Goal: Information Seeking & Learning: Get advice/opinions

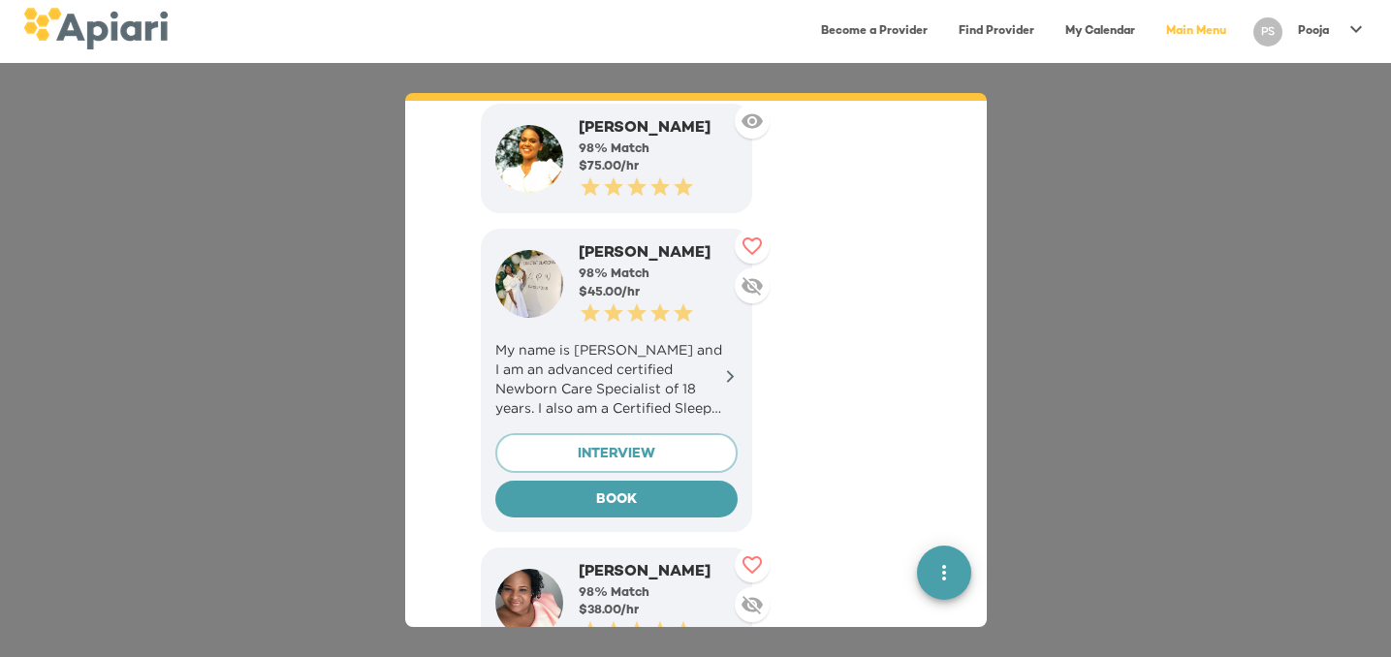
scroll to position [6048, 0]
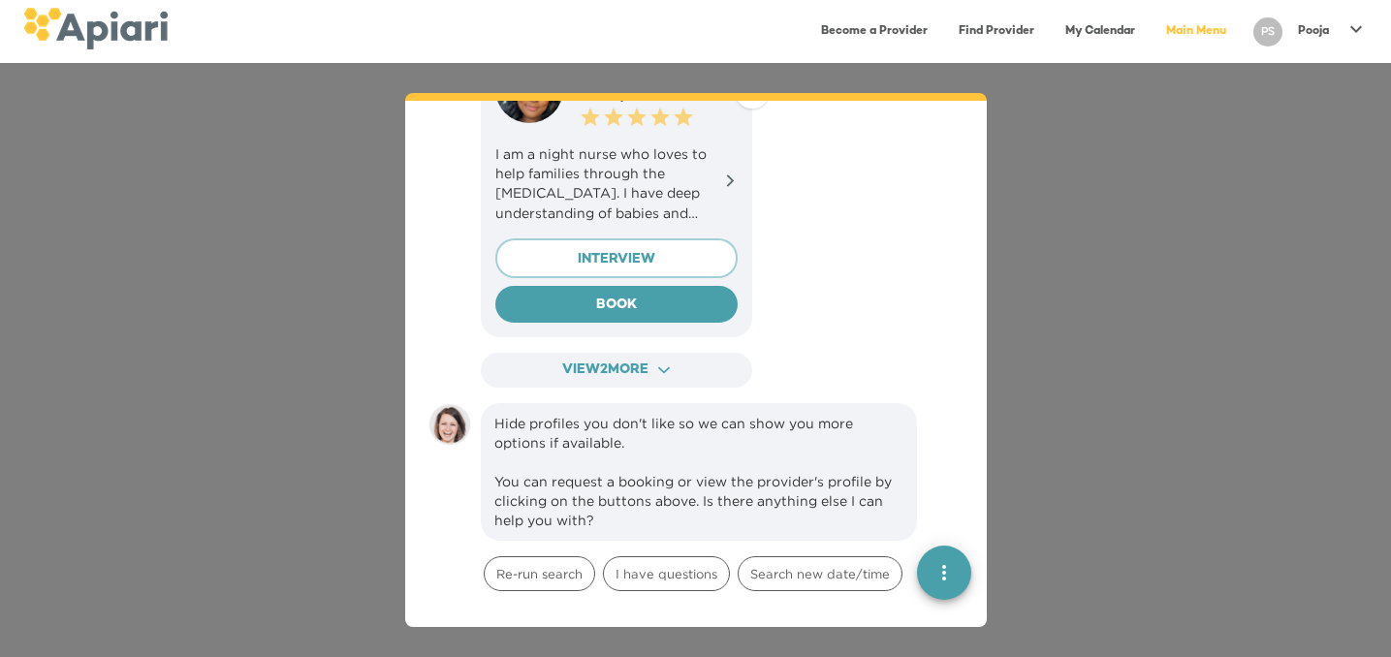
click at [703, 414] on div "Hide profiles you don't like so we can show you more options if available. You …" at bounding box center [698, 472] width 409 height 116
click at [541, 565] on span "Re-run search" at bounding box center [540, 574] width 110 height 18
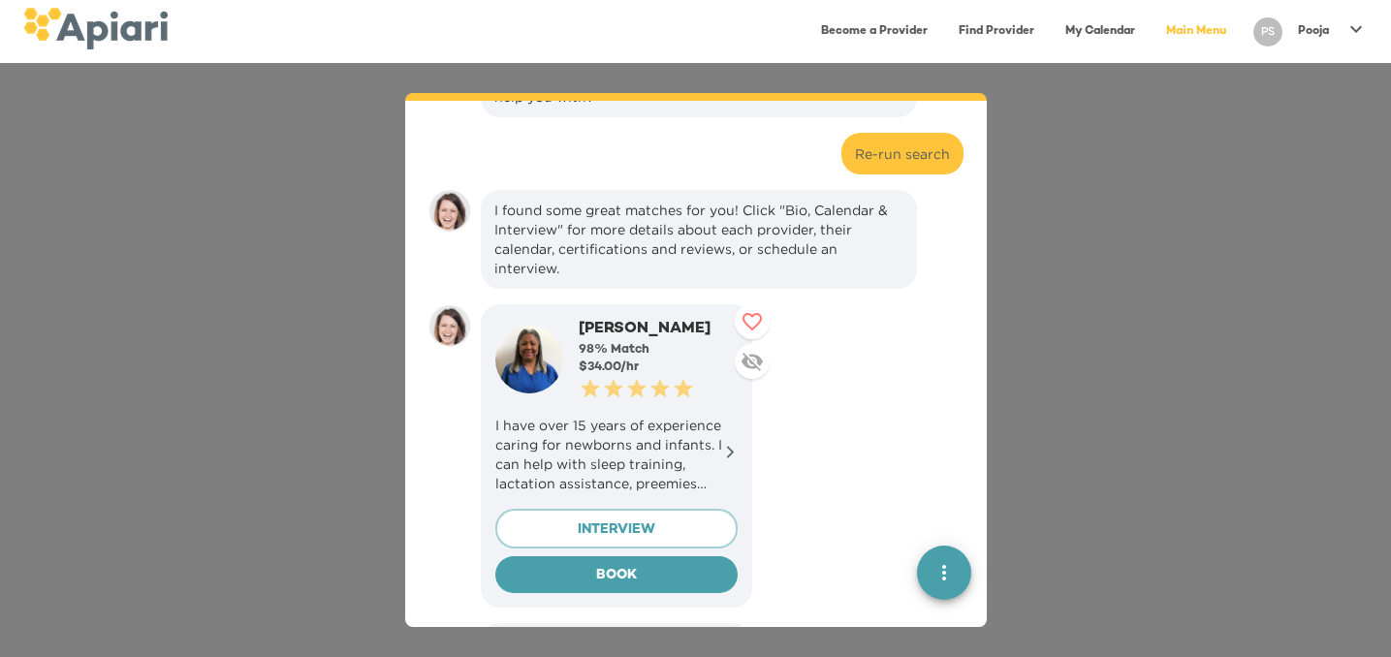
scroll to position [6472, 0]
click at [652, 415] on p "I have over 15 years of experience caring for newborns and infants. I can help …" at bounding box center [616, 454] width 242 height 78
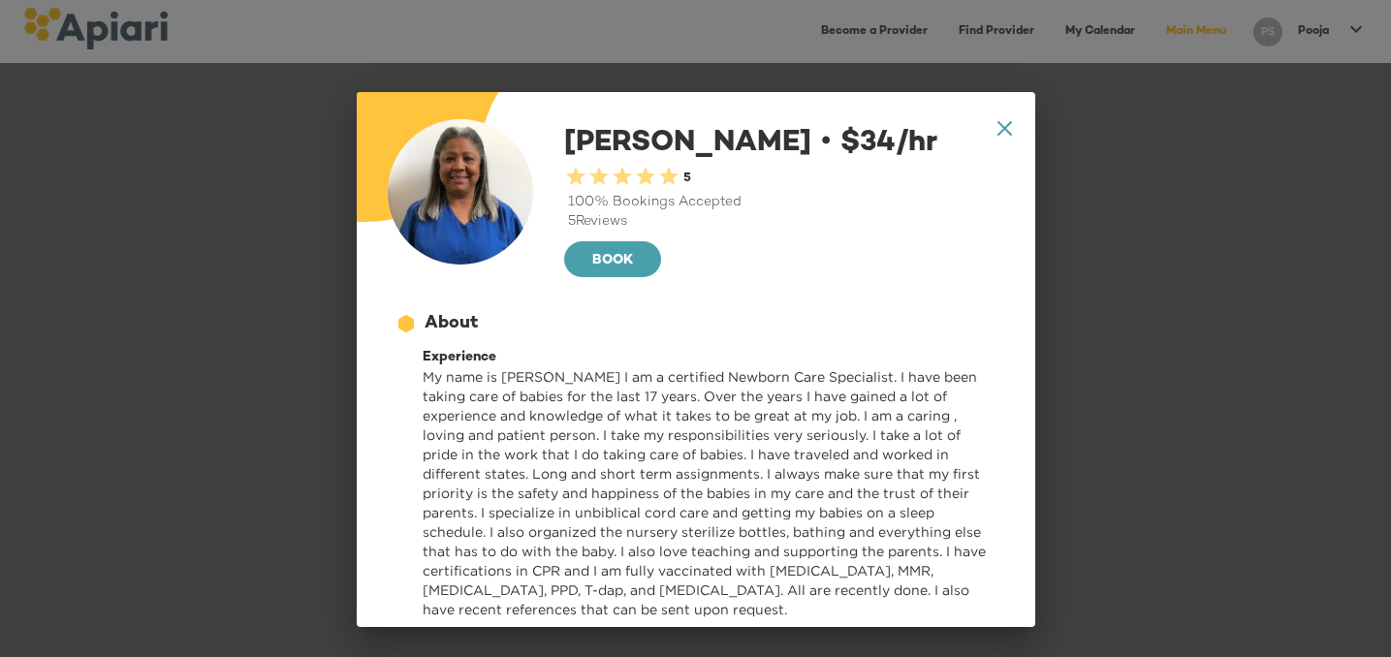
scroll to position [0, 0]
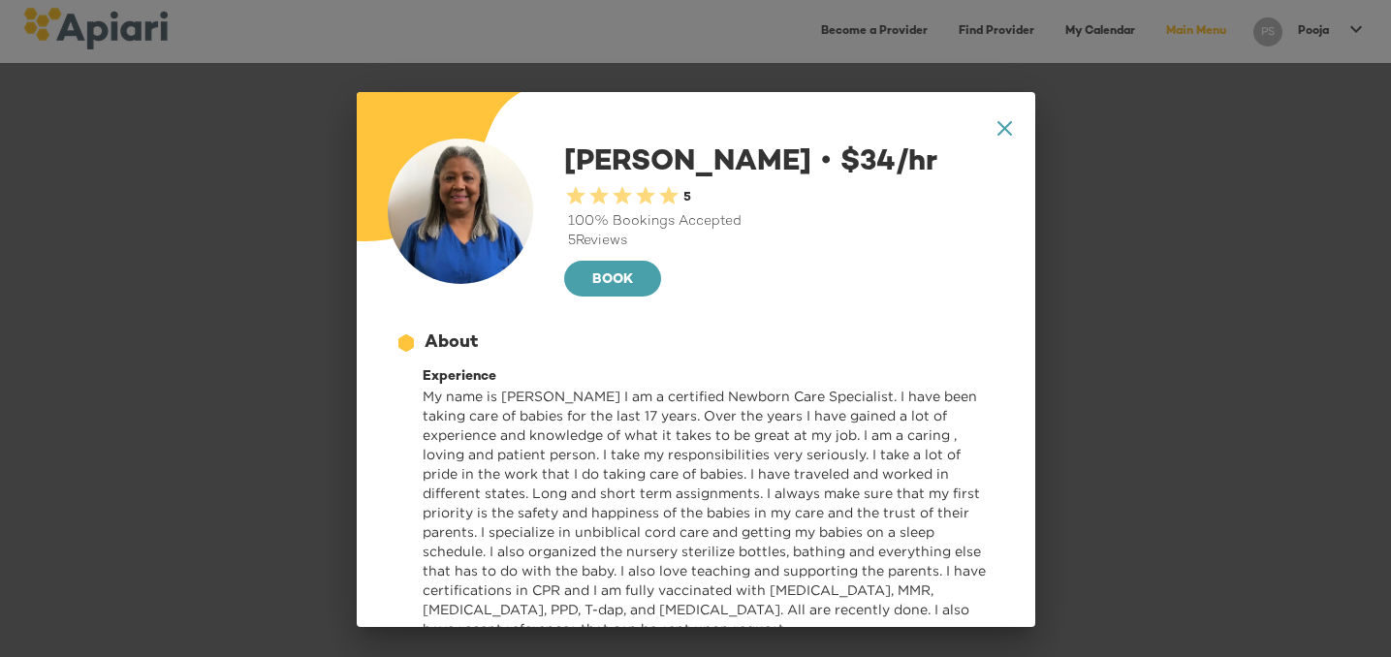
click at [1005, 126] on icon "A1D20667-DBDC-461F-895E-AC602C3246CF Created with sketchtool." at bounding box center [1004, 128] width 15 height 15
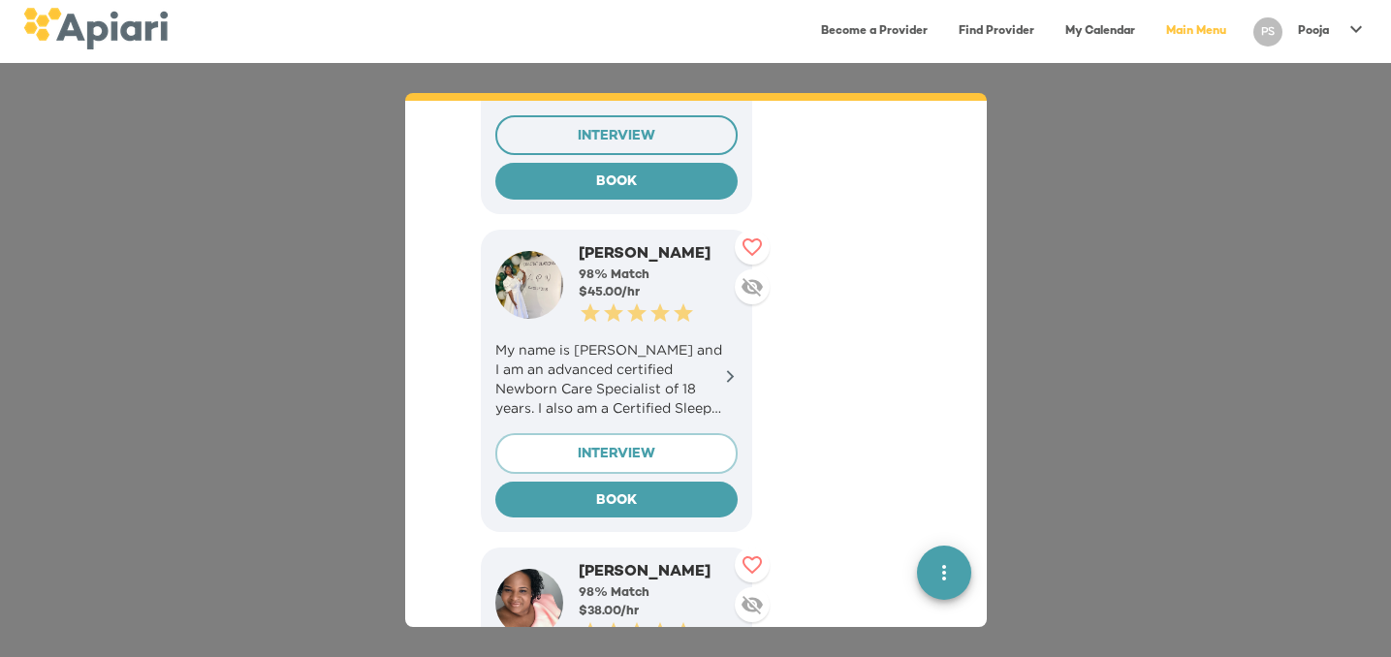
scroll to position [6853, 0]
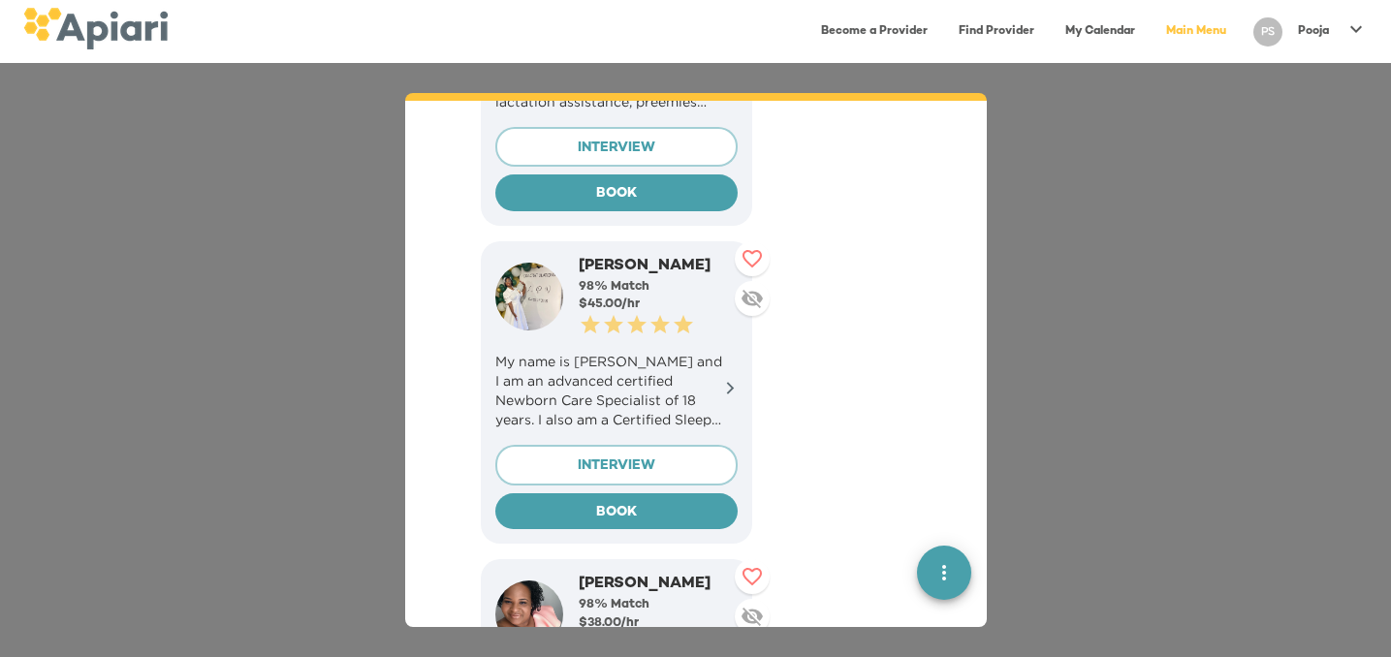
click at [703, 352] on p "My name is [PERSON_NAME] and I am an advanced certified Newborn Care Specialist…" at bounding box center [616, 391] width 242 height 78
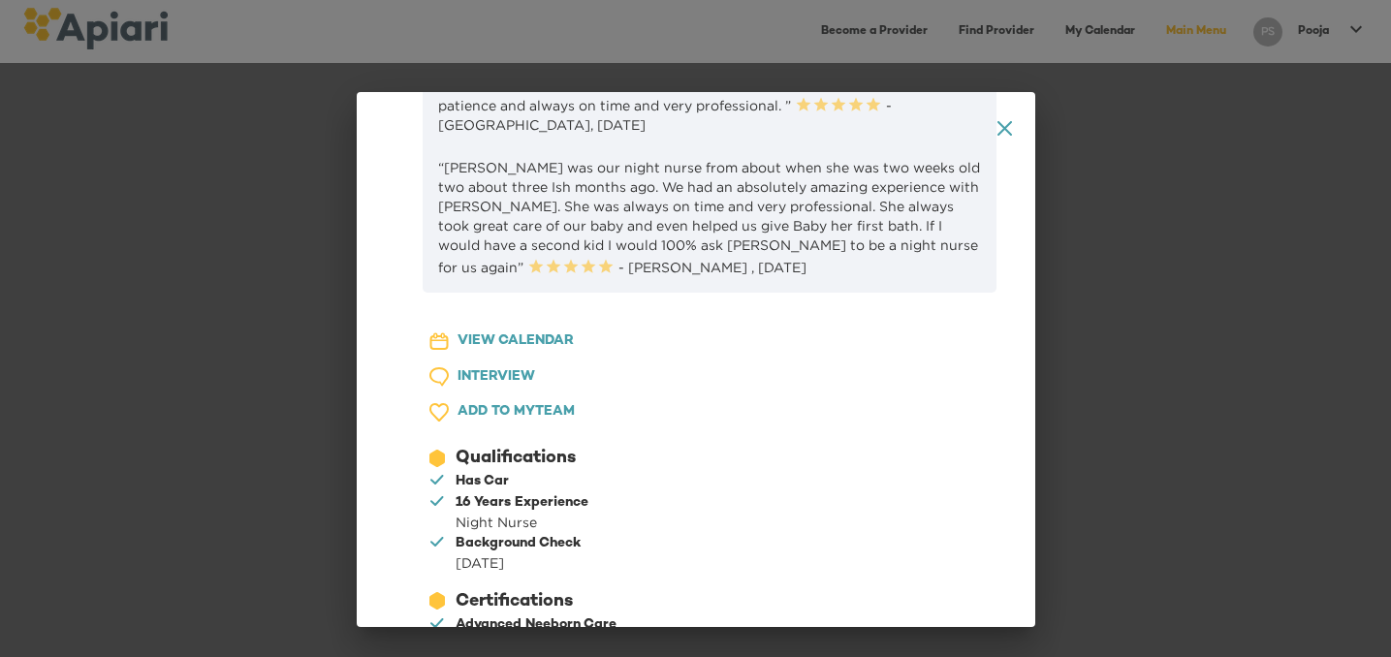
scroll to position [583, 0]
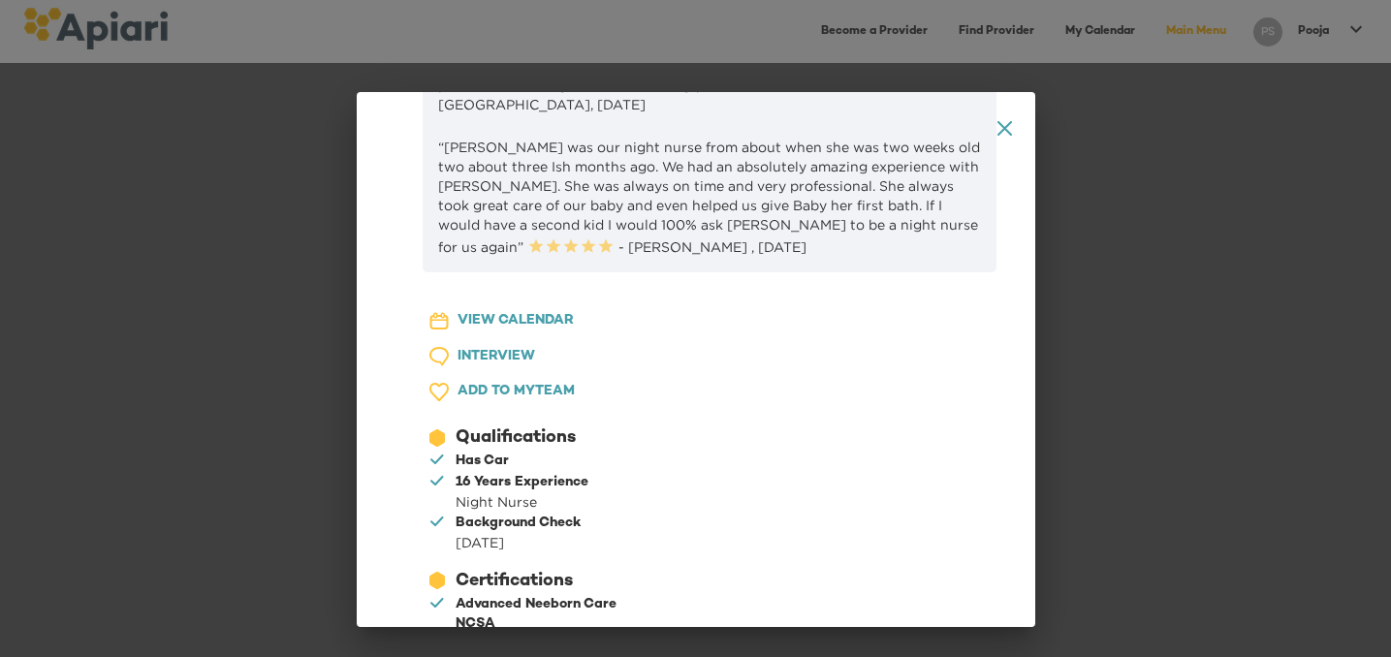
click at [1008, 134] on icon "A1D20667-DBDC-461F-895E-AC602C3246CF Created with sketchtool." at bounding box center [1004, 128] width 15 height 15
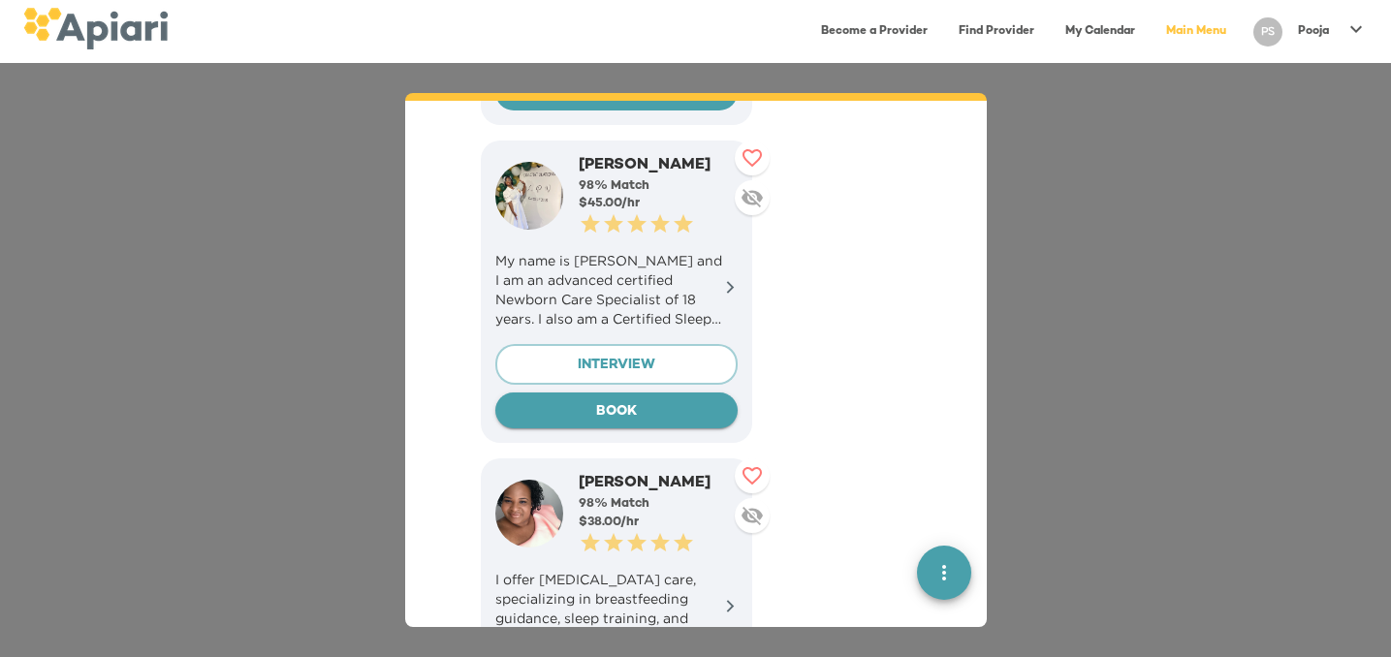
scroll to position [7188, 0]
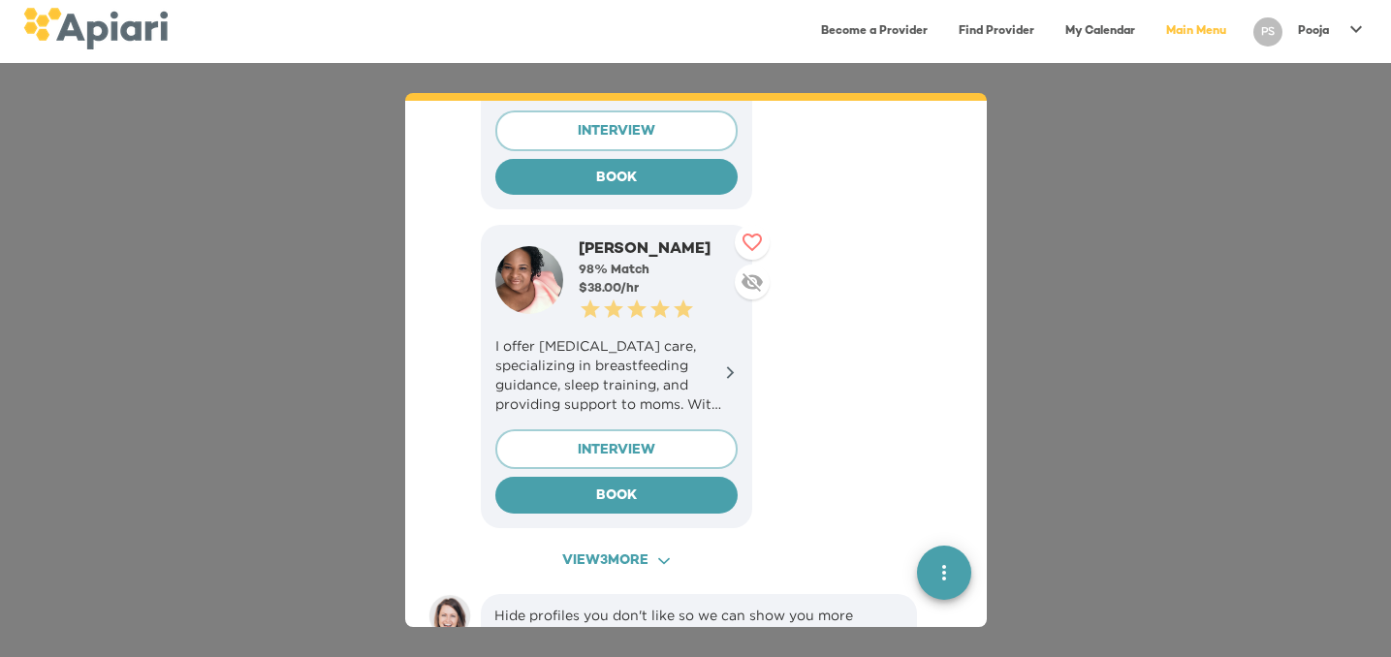
click at [567, 550] on span "View 3 more ACAF9A9D-F959-4453-8A96-698DF63F3F06 Created with sketchtool." at bounding box center [616, 562] width 236 height 24
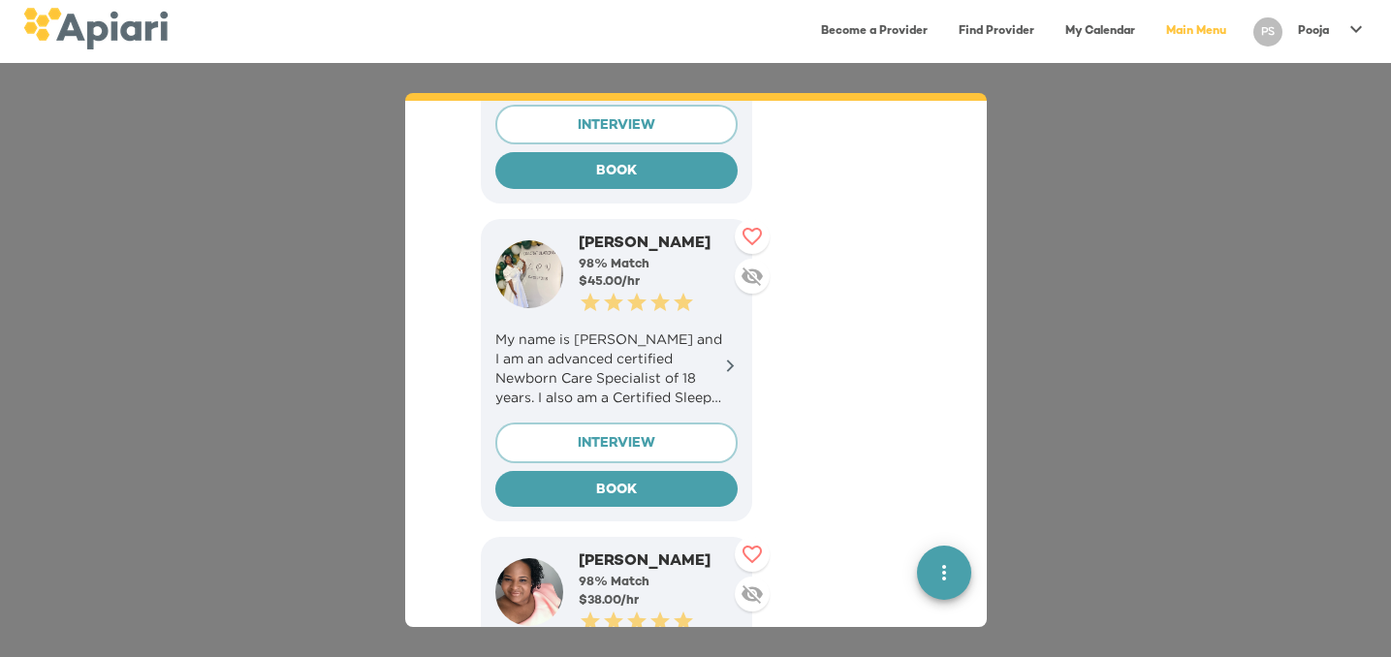
scroll to position [6877, 0]
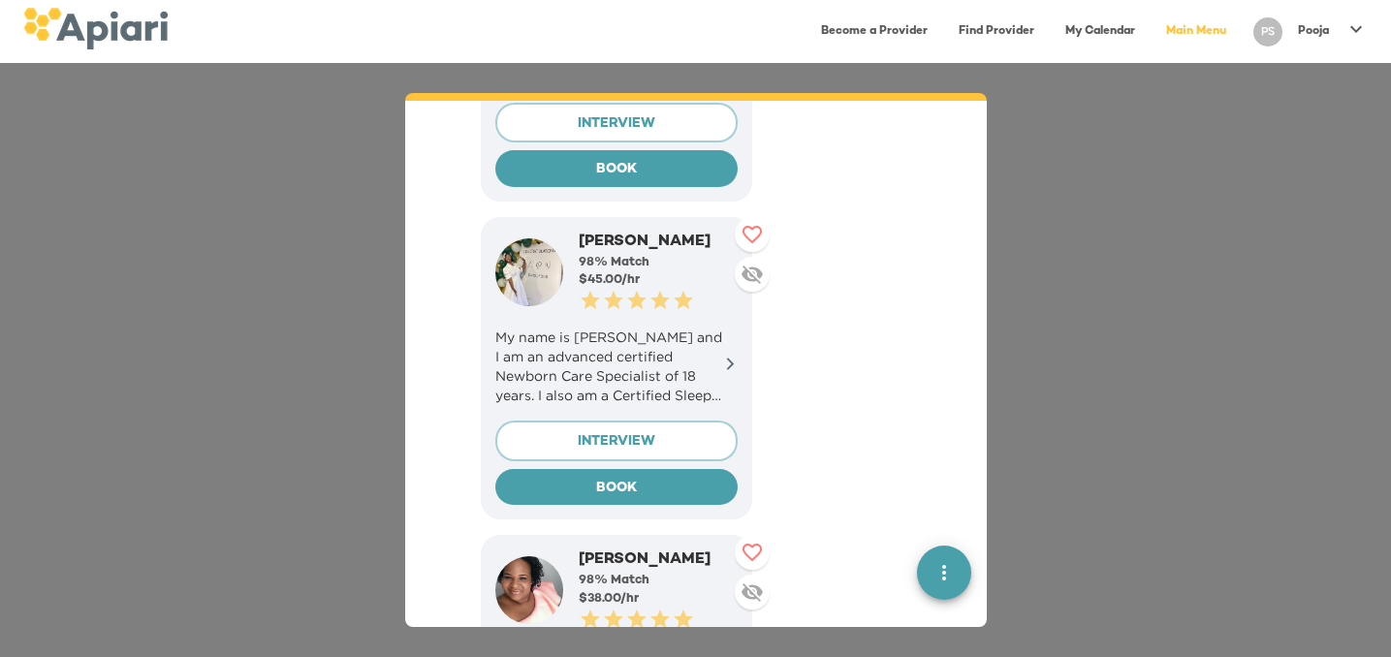
click at [600, 608] on div "0.5 Stars 1 Star 1.5 Stars 2 Stars 2.5 Stars 3 Stars 3.5 Stars 4 Stars 4.5 Star…" at bounding box center [658, 619] width 159 height 23
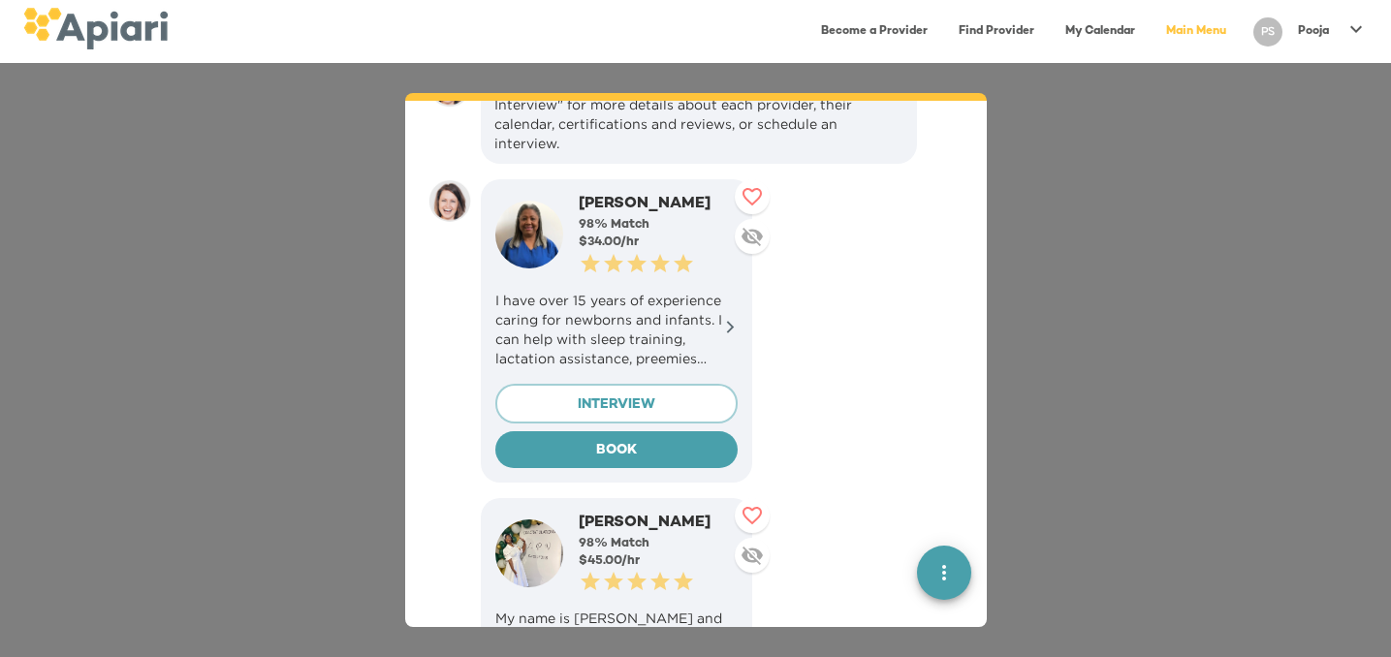
scroll to position [7192, 0]
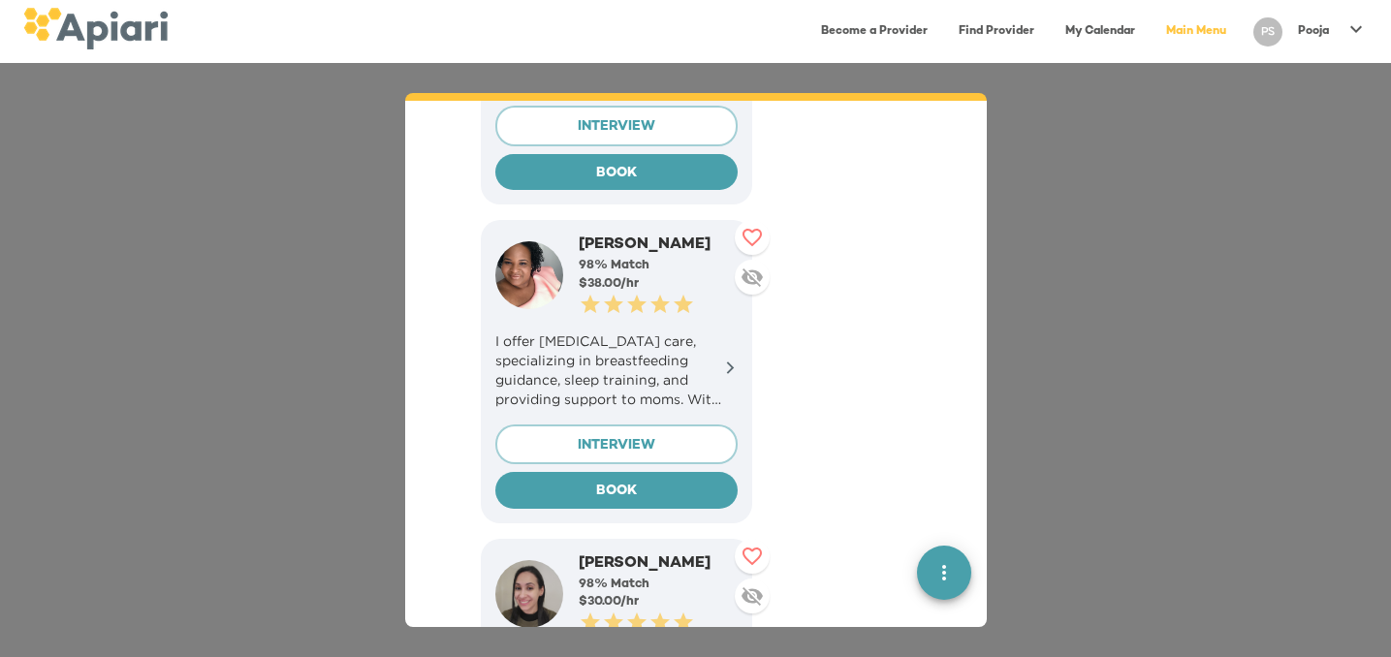
click at [723, 361] on icon at bounding box center [730, 368] width 15 height 15
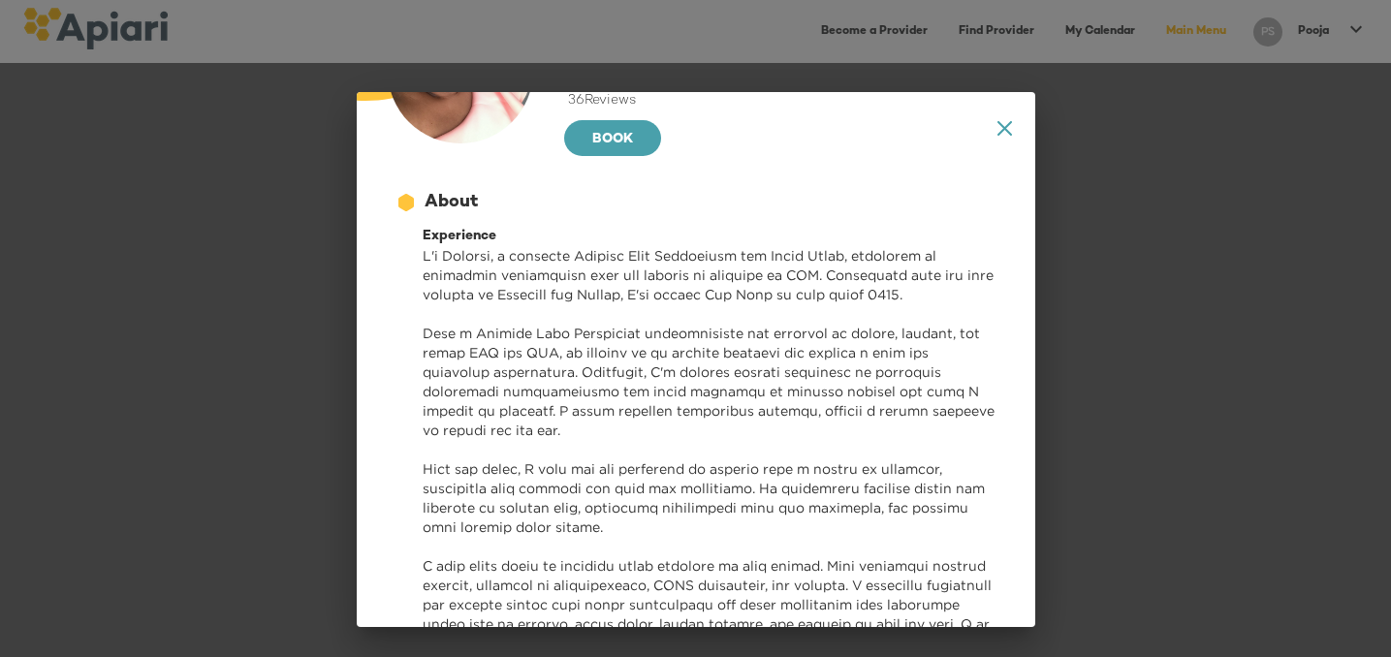
scroll to position [0, 0]
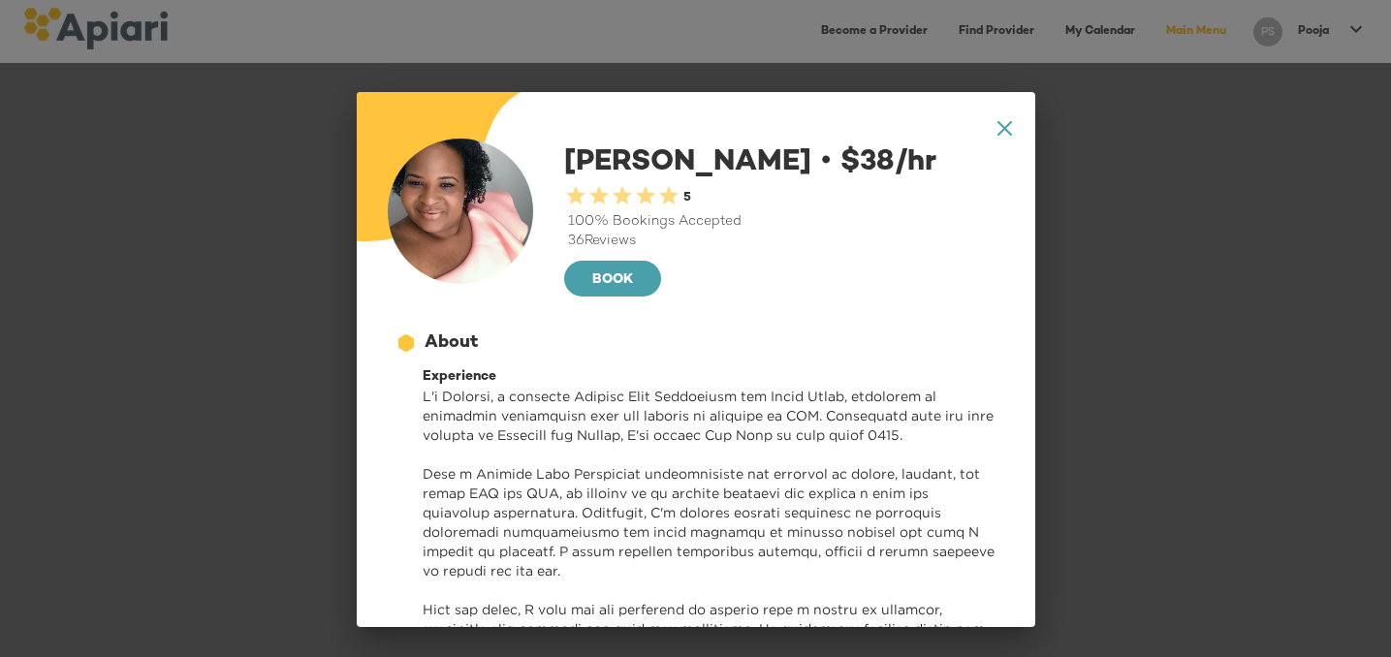
click at [1008, 125] on icon at bounding box center [1003, 128] width 15 height 15
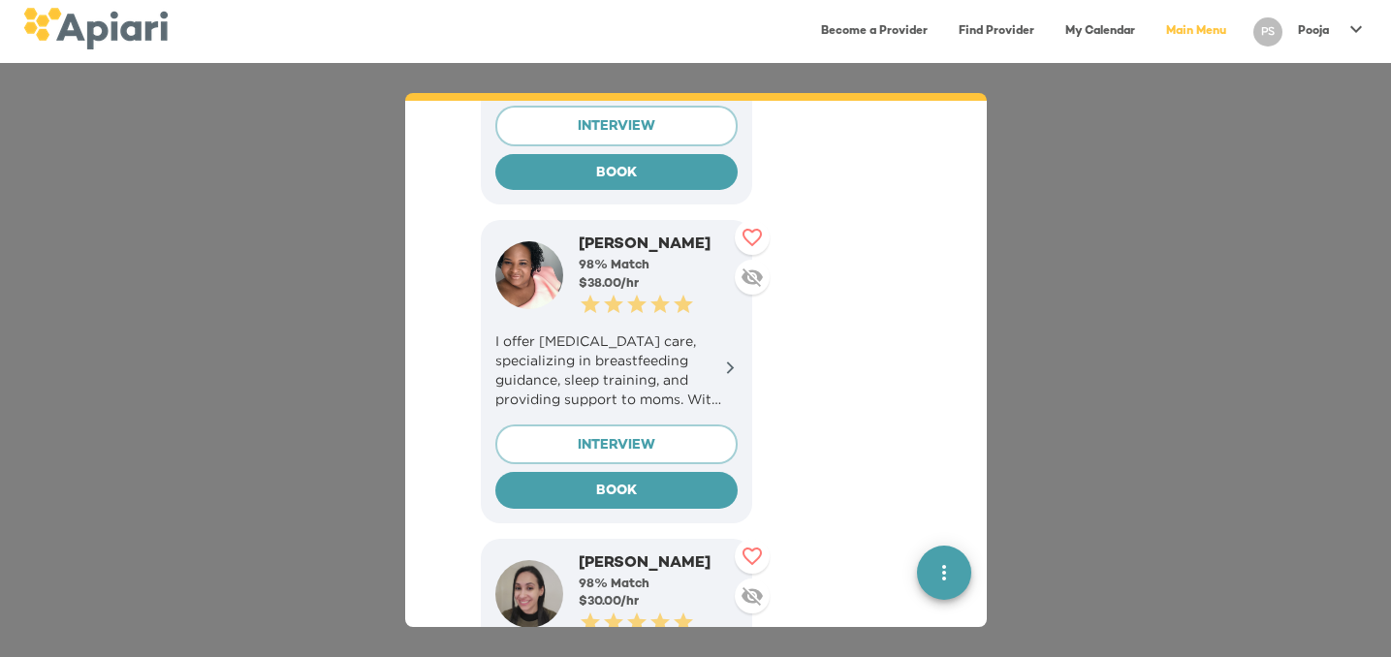
click at [751, 229] on icon at bounding box center [751, 237] width 19 height 17
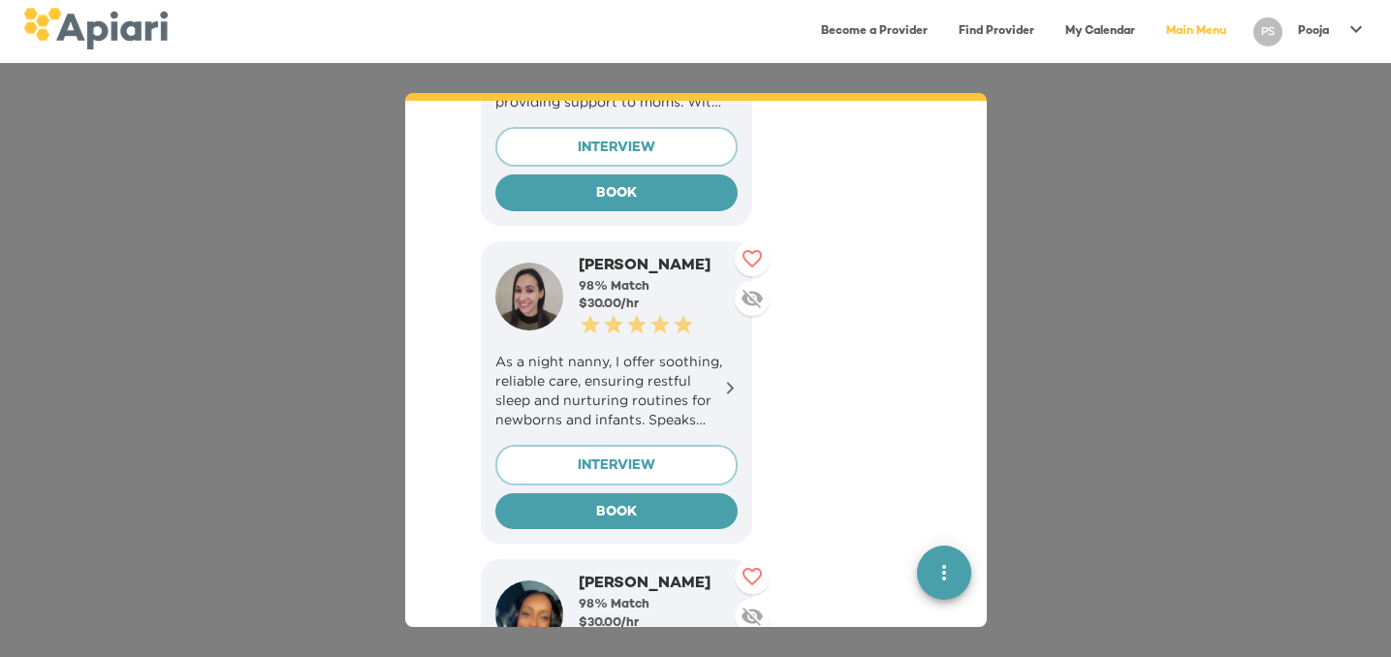
scroll to position [7492, 0]
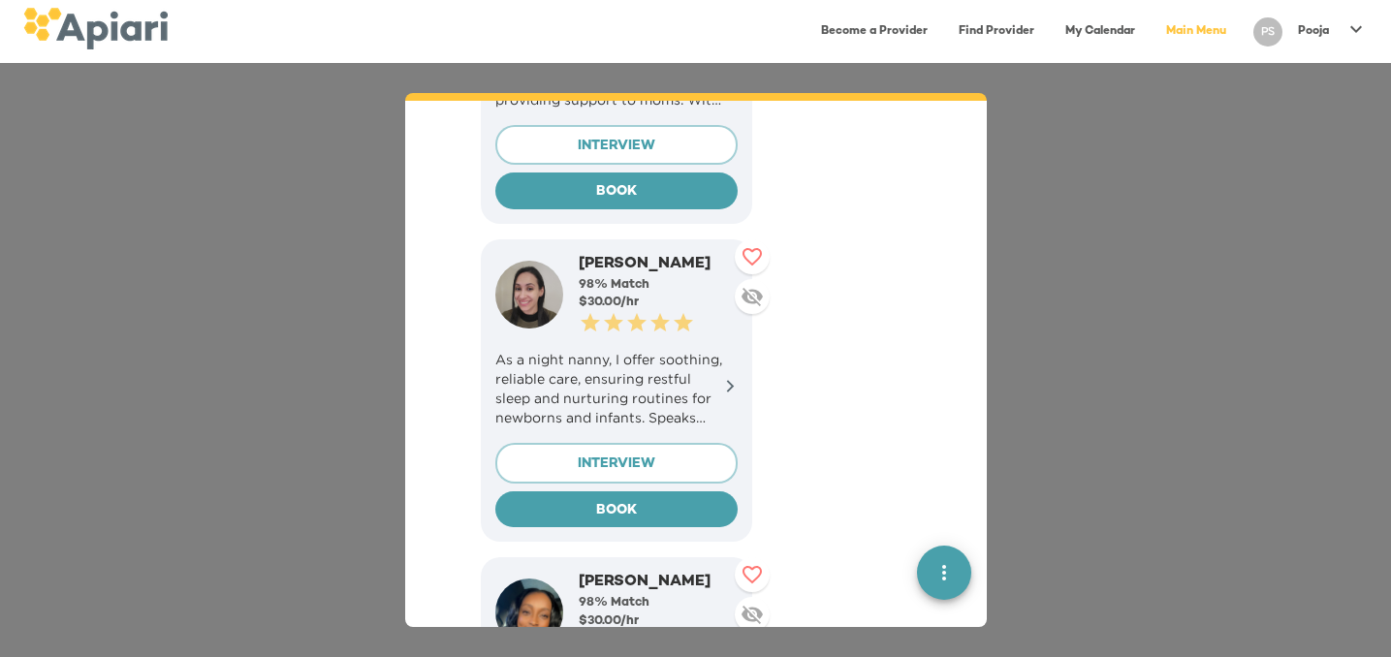
click at [725, 379] on icon at bounding box center [730, 386] width 15 height 15
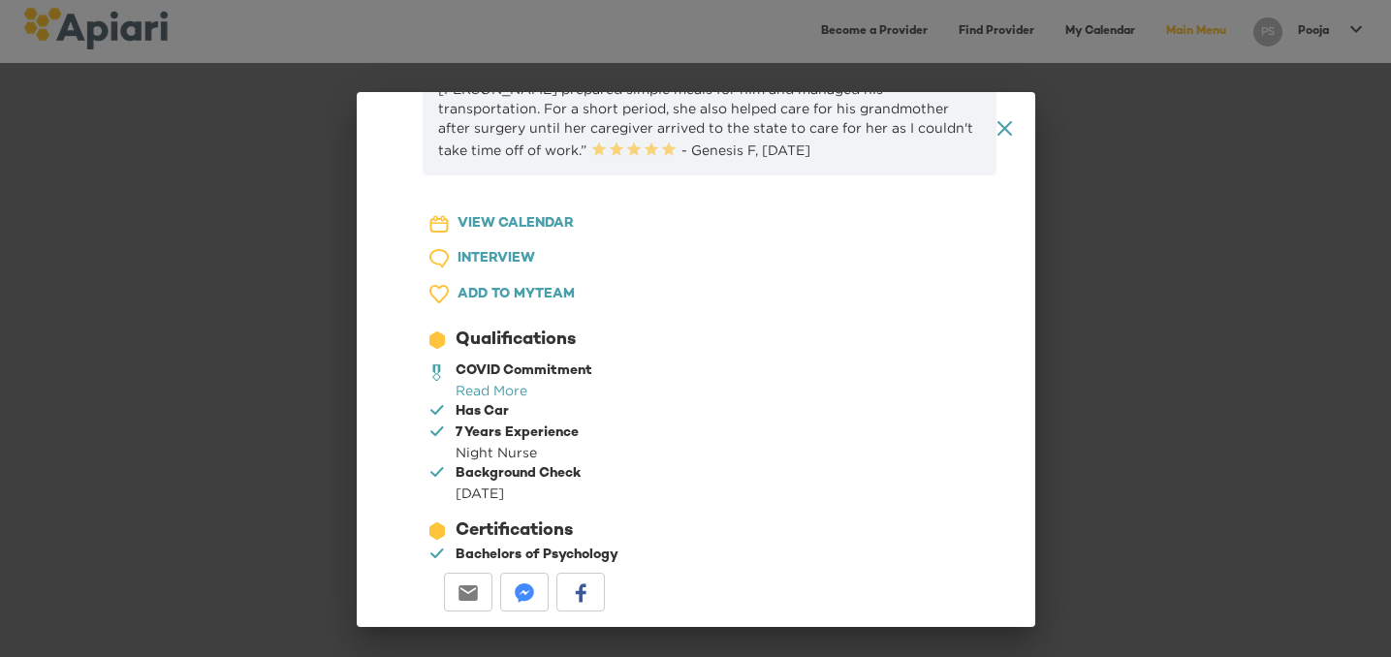
scroll to position [1592, 0]
click at [1002, 131] on icon at bounding box center [1003, 128] width 15 height 15
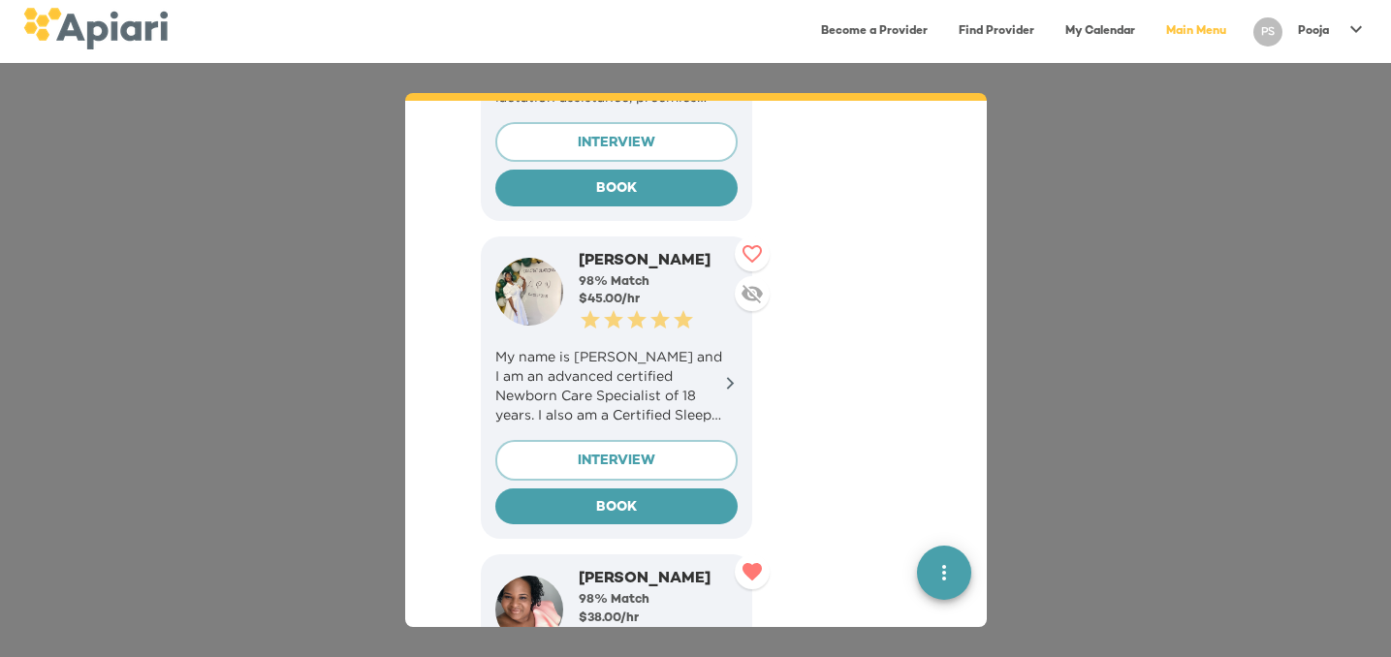
scroll to position [6602, 0]
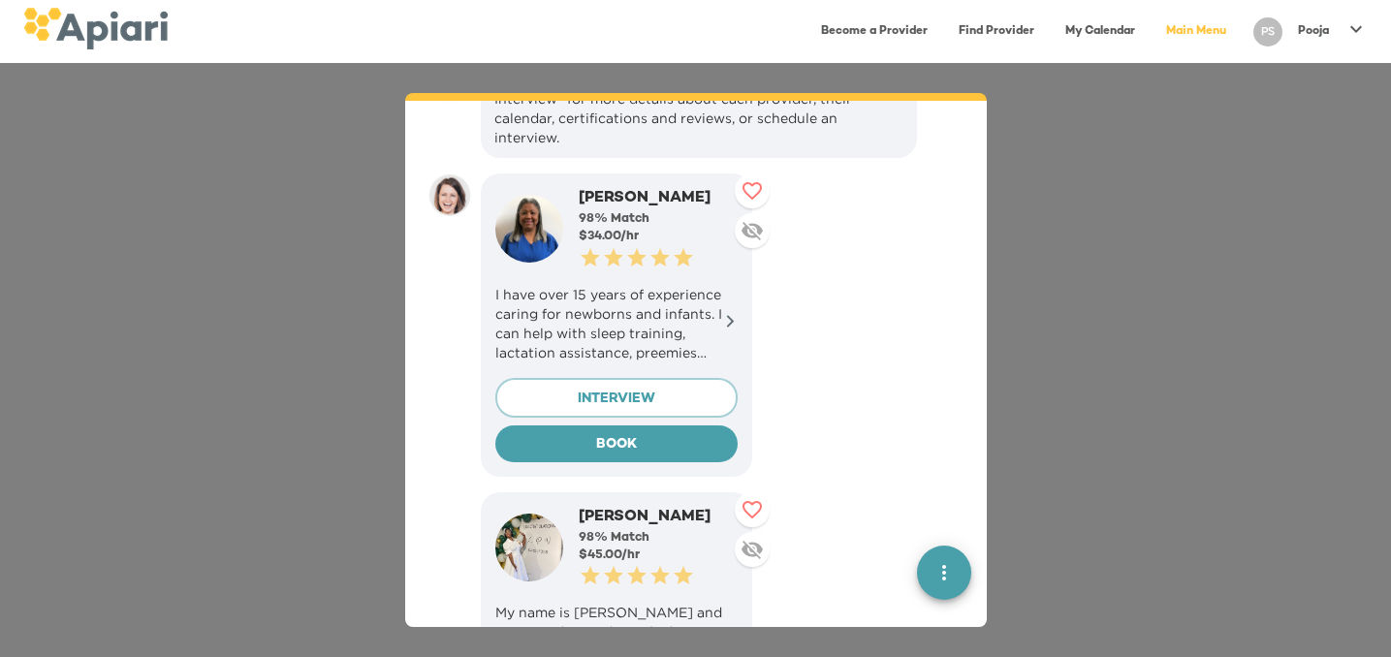
click at [730, 285] on p "I have over 15 years of experience caring for newborns and infants. I can help …" at bounding box center [616, 324] width 242 height 78
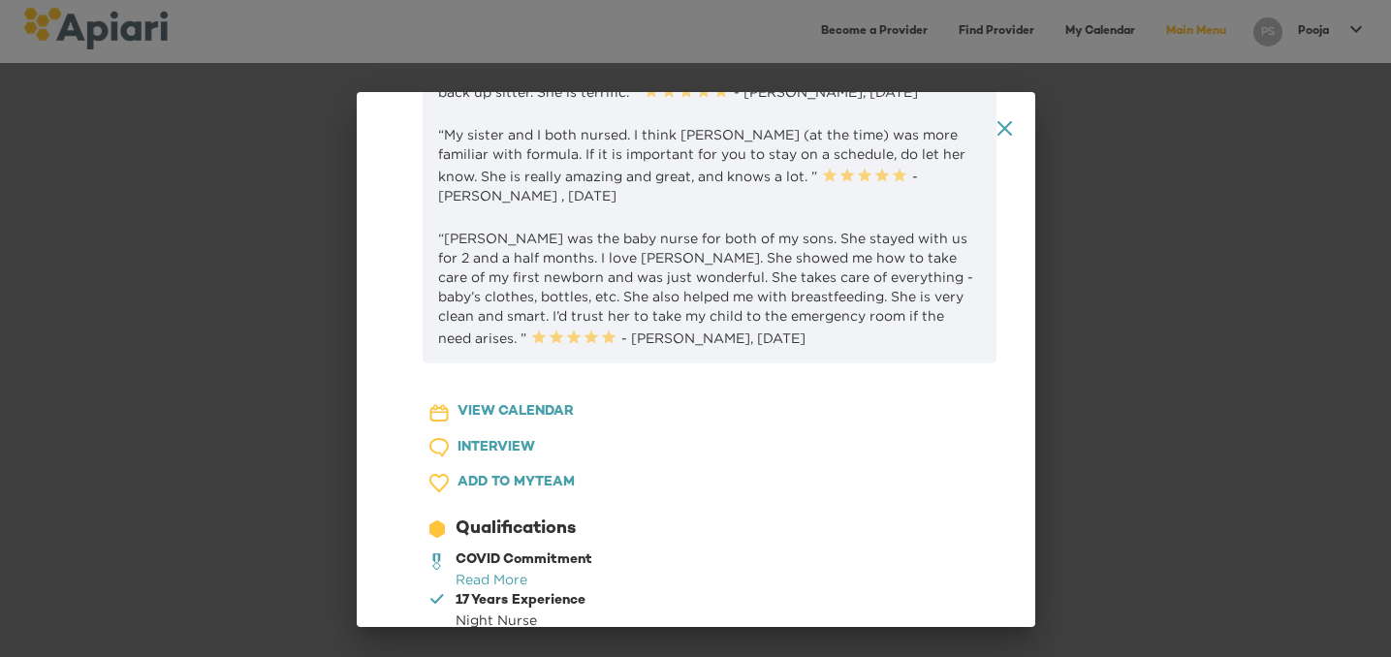
scroll to position [683, 0]
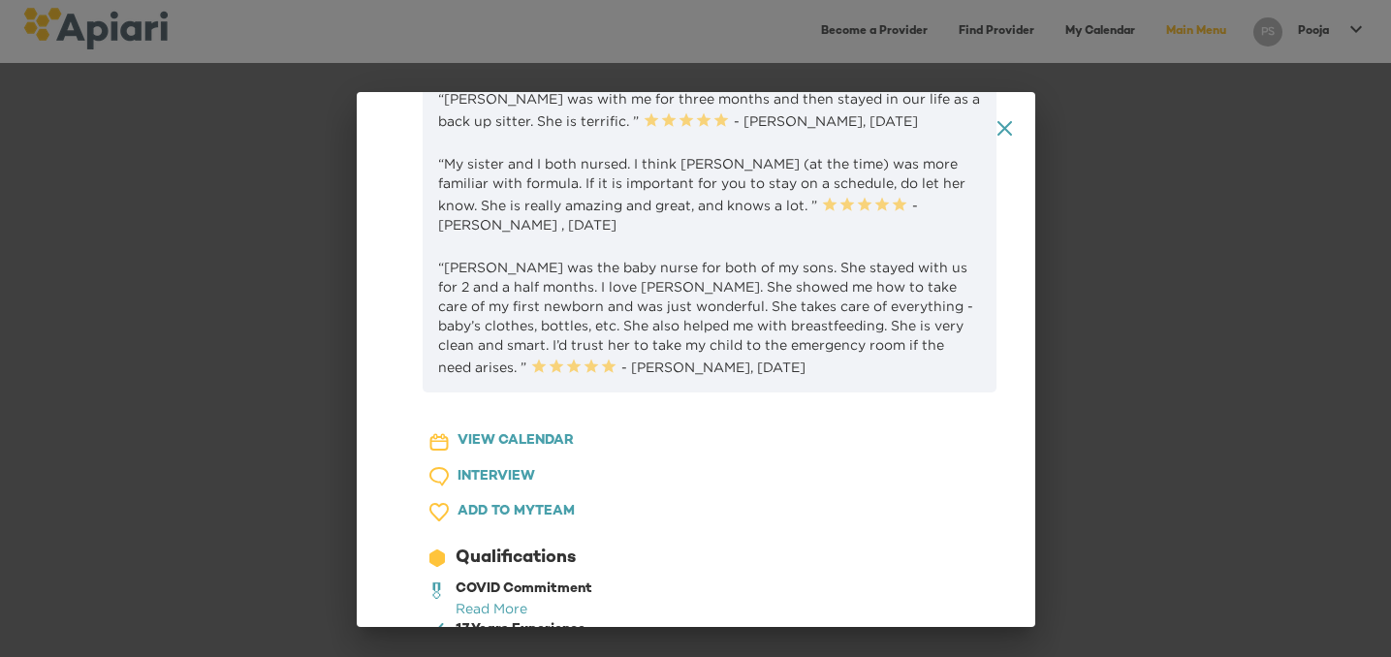
click at [1003, 126] on icon at bounding box center [1003, 128] width 15 height 15
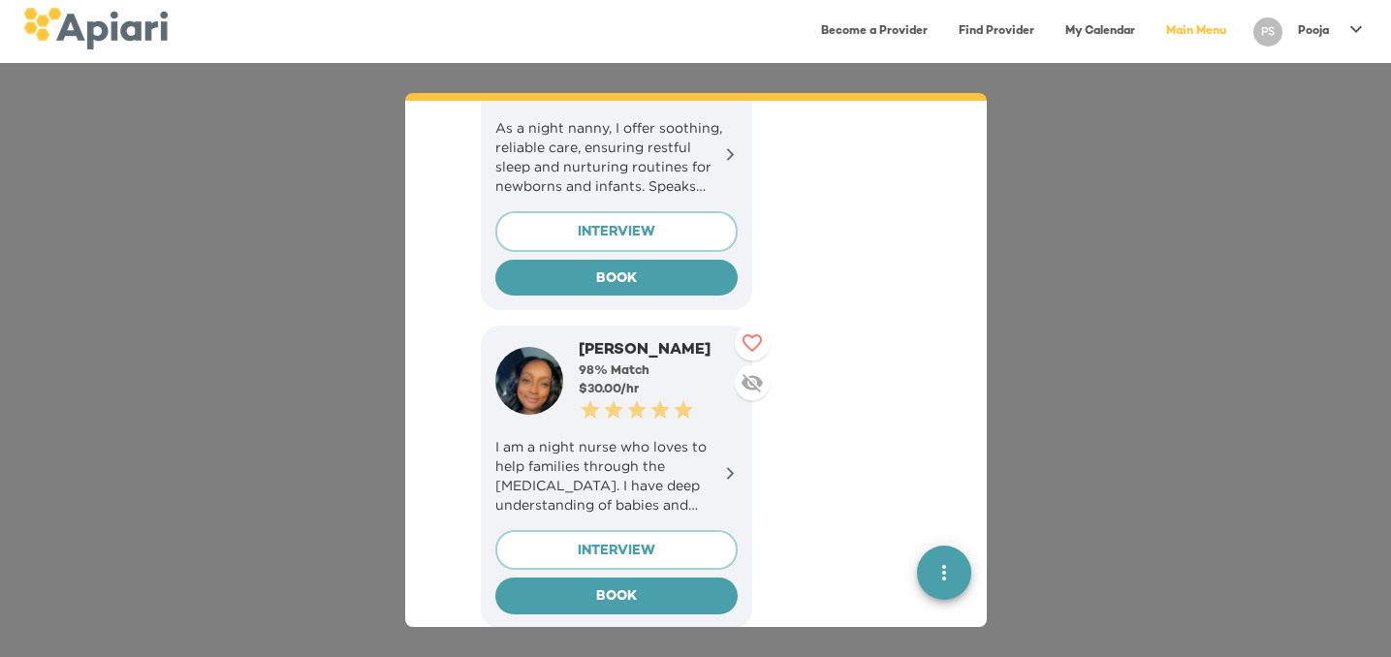
scroll to position [7728, 0]
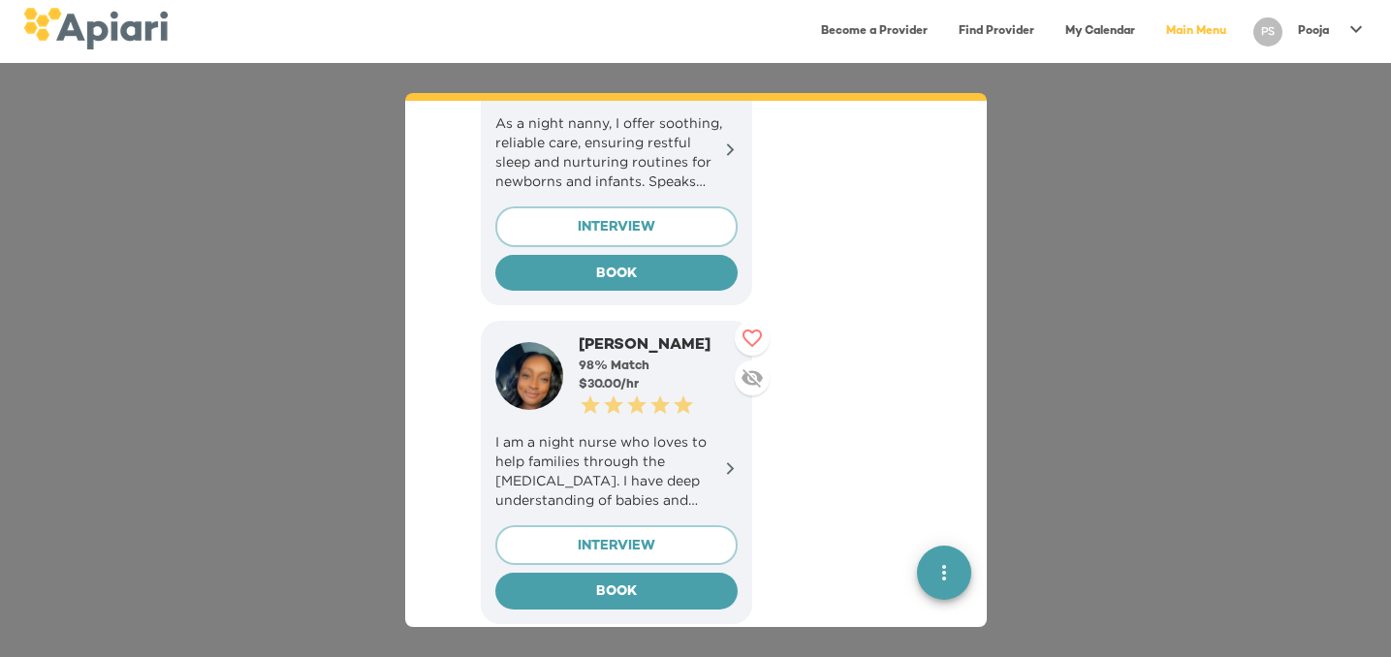
click at [725, 461] on div at bounding box center [730, 470] width 15 height 19
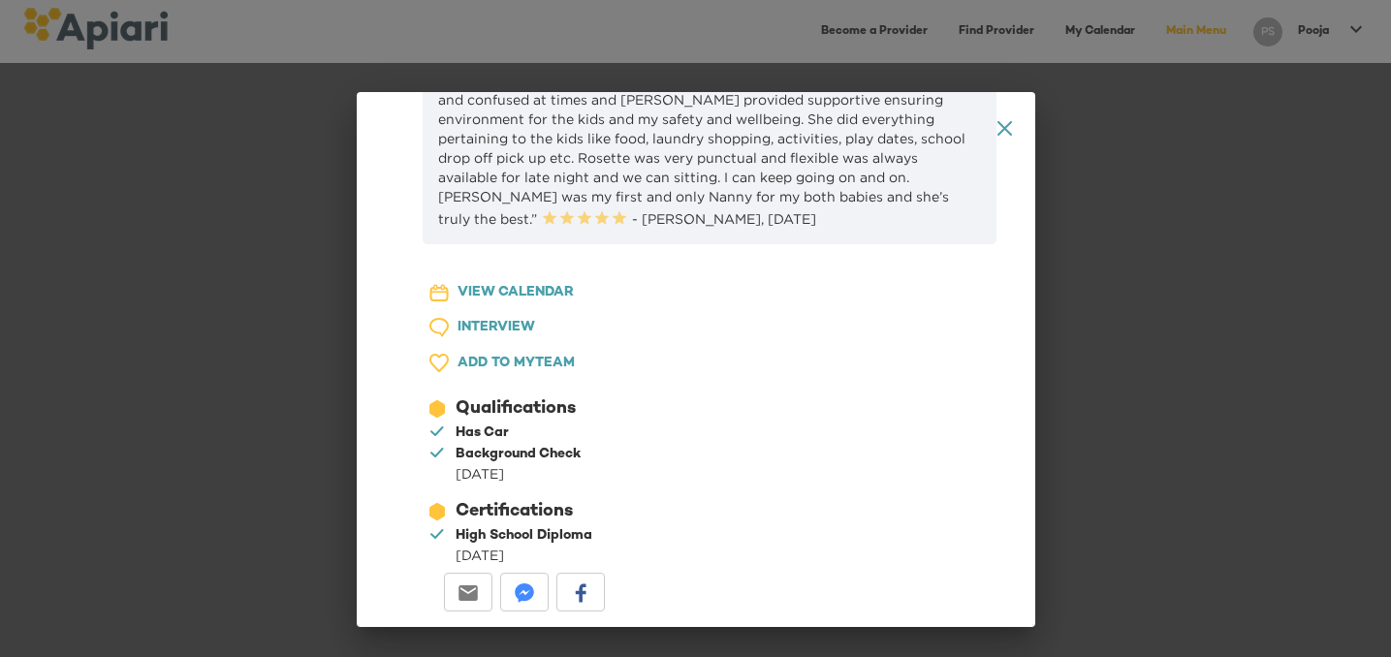
scroll to position [1677, 0]
click at [1010, 127] on icon "A1D20667-DBDC-461F-895E-AC602C3246CF Created with sketchtool." at bounding box center [1004, 128] width 15 height 15
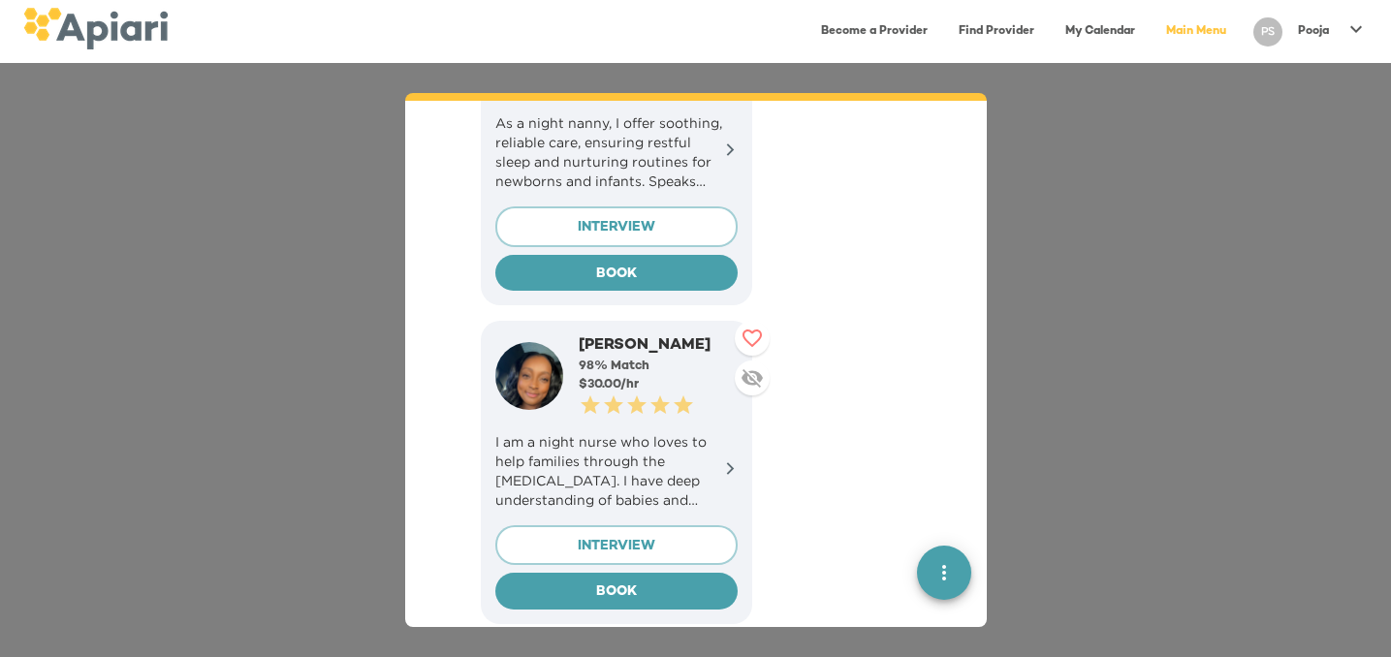
click at [754, 327] on icon at bounding box center [751, 338] width 23 height 23
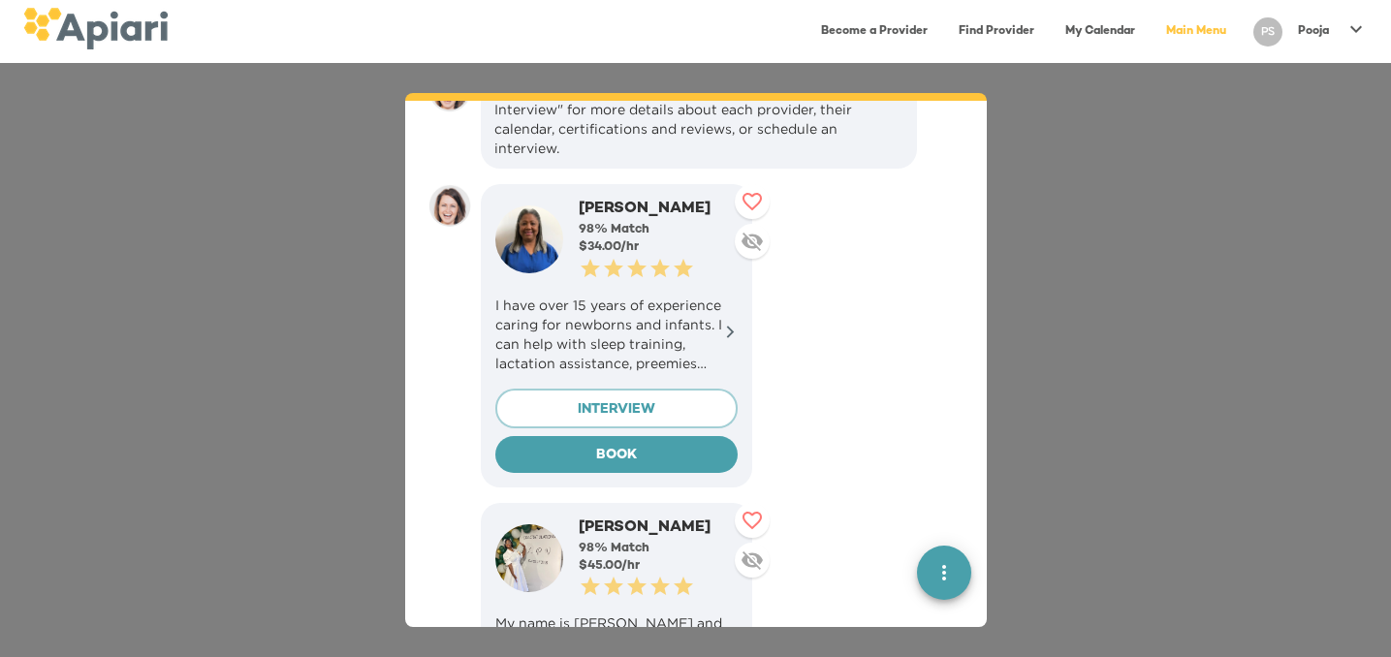
scroll to position [6500, 0]
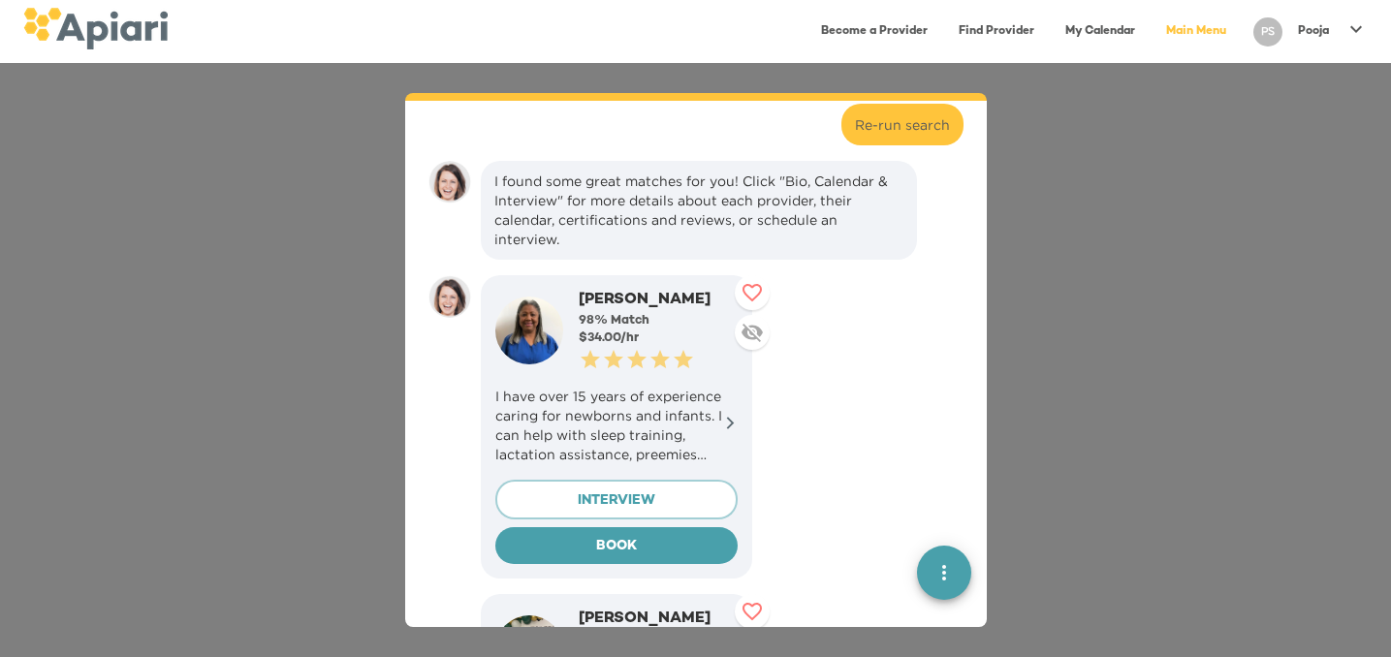
click at [732, 416] on icon at bounding box center [730, 423] width 15 height 15
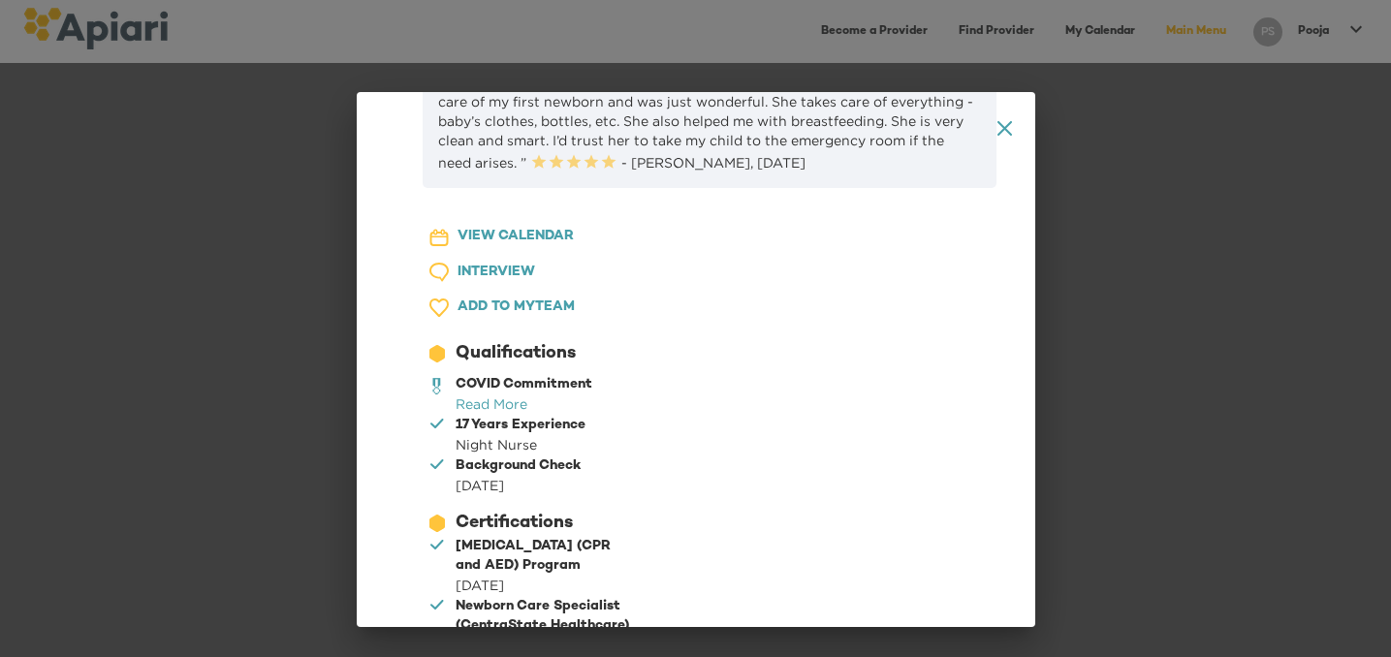
scroll to position [959, 0]
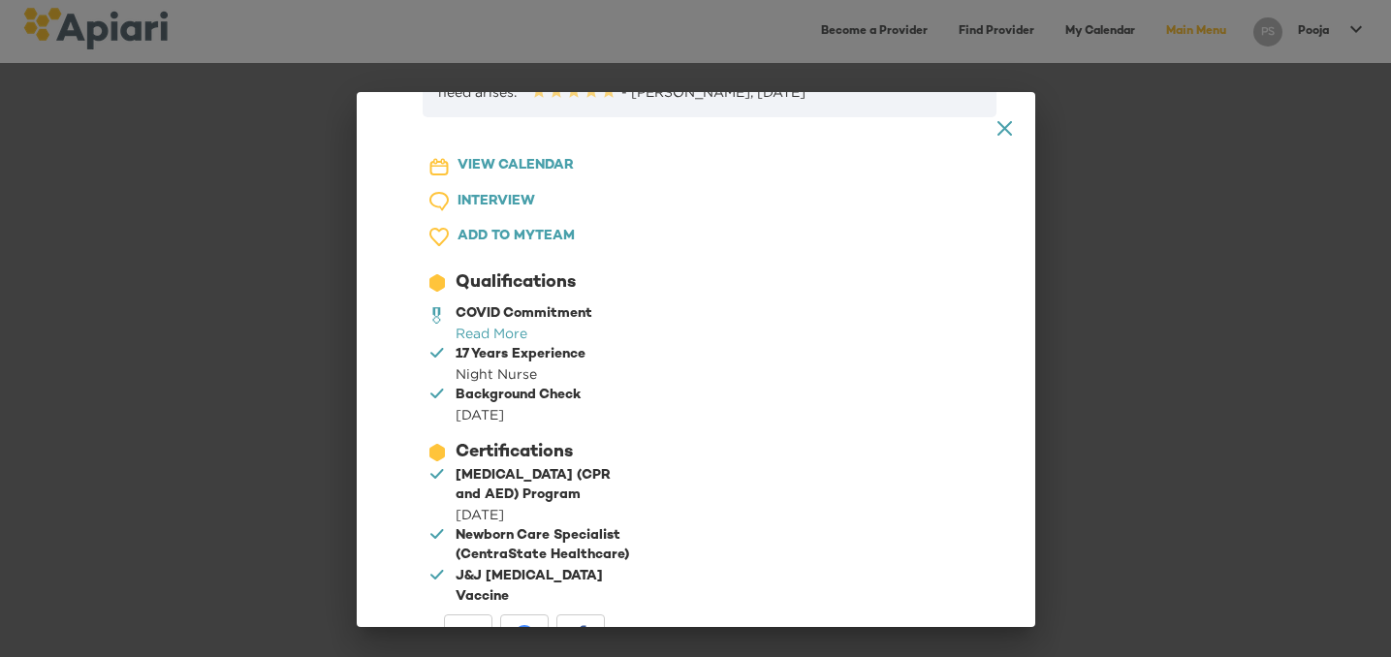
click at [653, 133] on div "23979DC4-A7E4-489C-88E7-37869341D308 Created with sketchtool. VIEW CALENDAR 1D7…" at bounding box center [516, 396] width 273 height 527
click at [1006, 132] on icon "A1D20667-DBDC-461F-895E-AC602C3246CF Created with sketchtool." at bounding box center [1004, 128] width 15 height 15
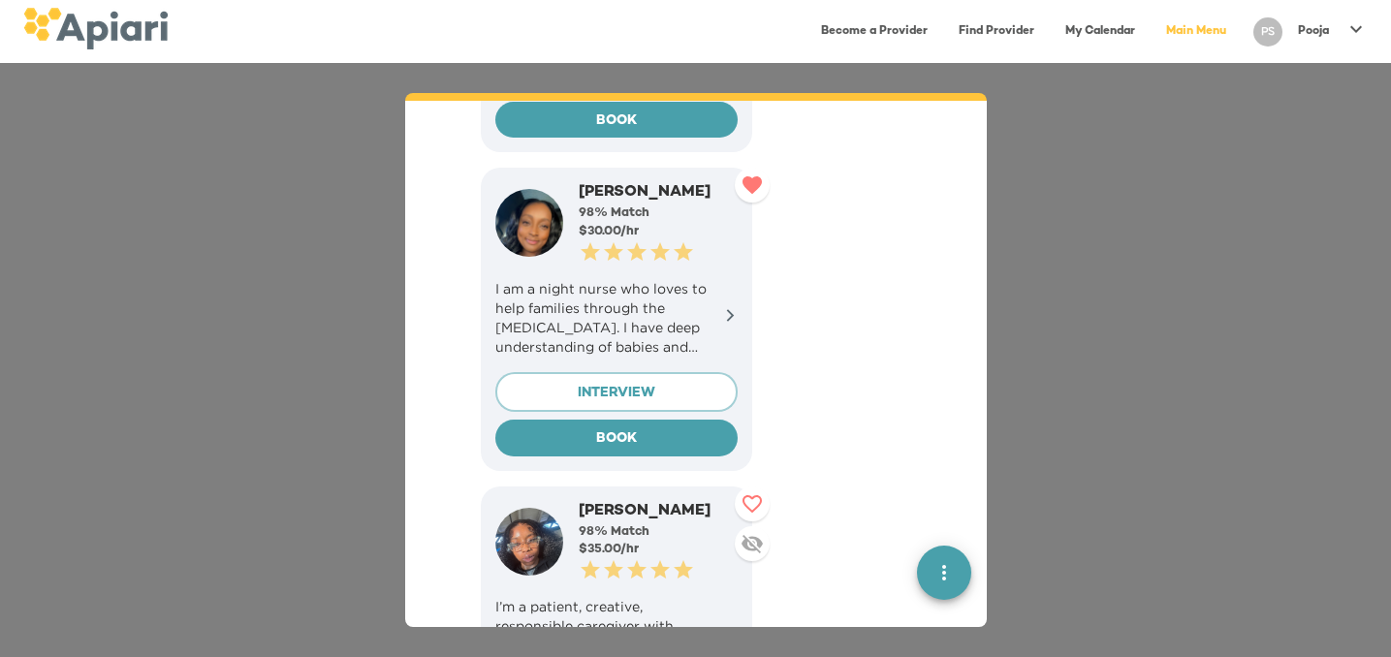
scroll to position [8020, 0]
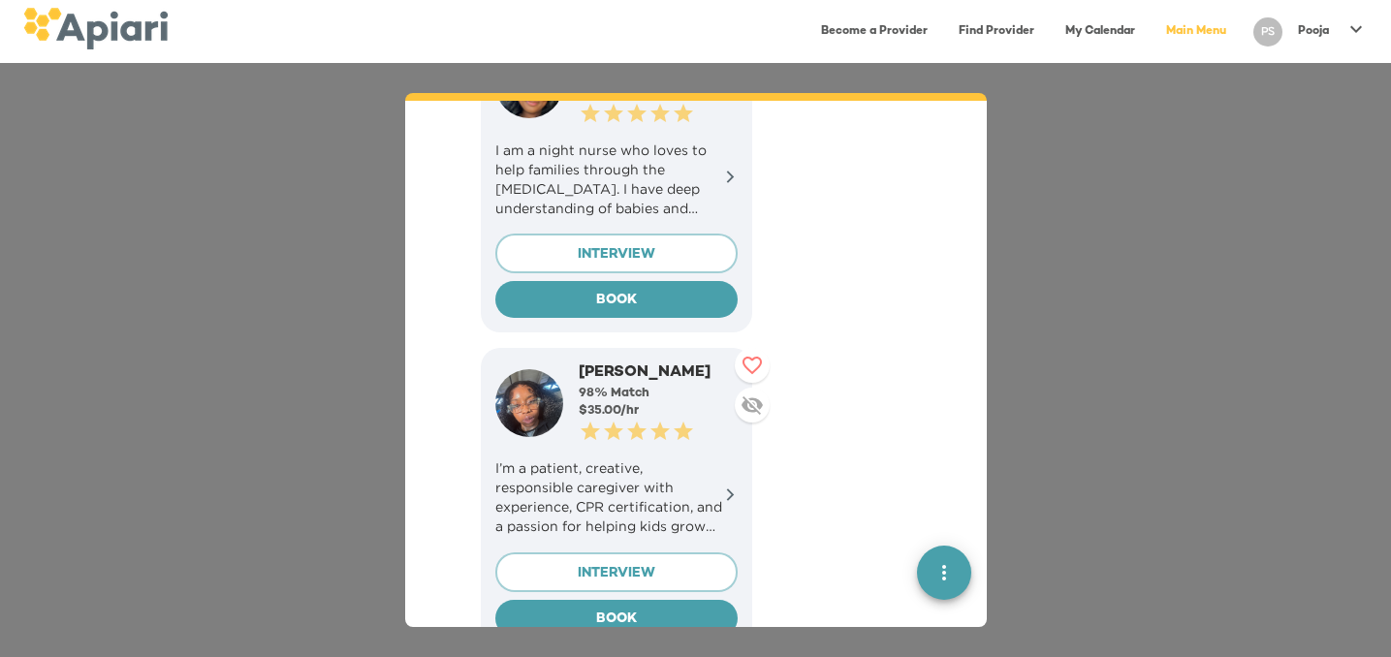
click at [734, 488] on icon at bounding box center [730, 495] width 15 height 15
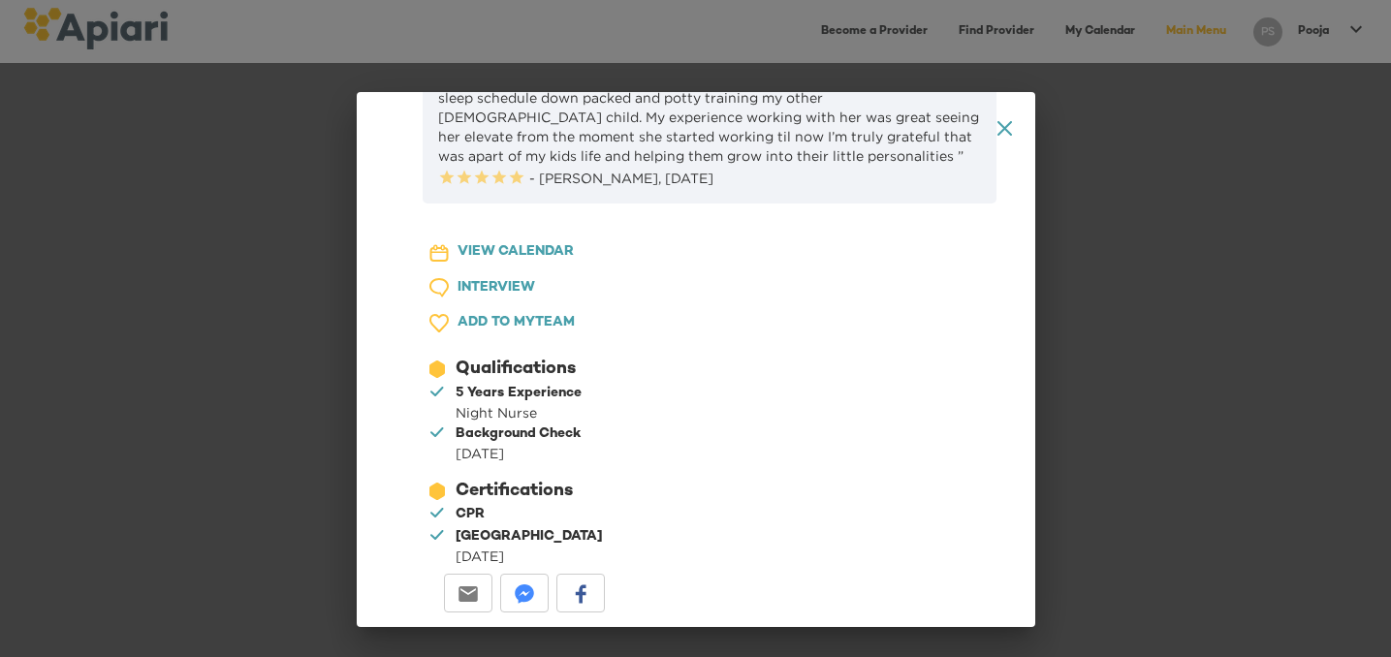
scroll to position [1205, 0]
click at [1014, 127] on div "A1D20667-DBDC-461F-895E-AC602C3246CF Created with sketchtool. A4A3651C-AC5F-40B…" at bounding box center [696, 359] width 678 height 535
click at [1005, 127] on icon at bounding box center [1003, 128] width 15 height 15
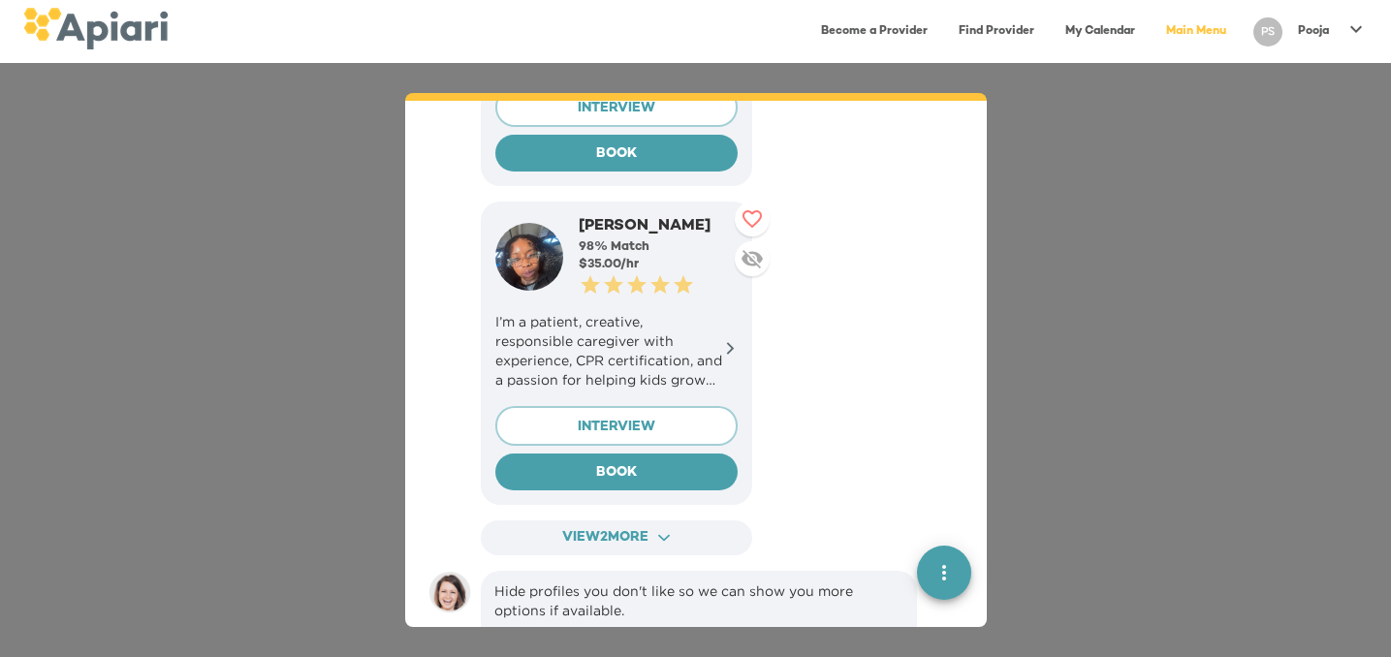
scroll to position [8332, 0]
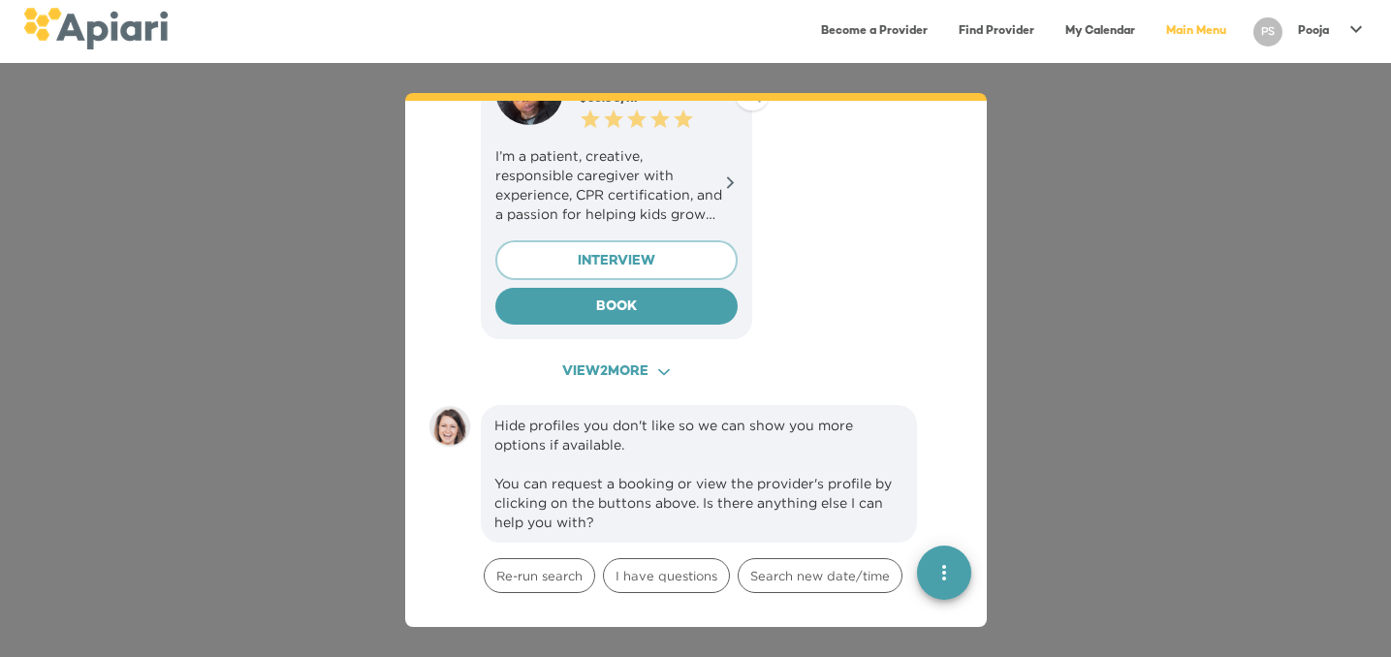
click at [633, 355] on button "View 2 more ACAF9A9D-F959-4453-8A96-698DF63F3F06 Created with sketchtool." at bounding box center [616, 373] width 271 height 36
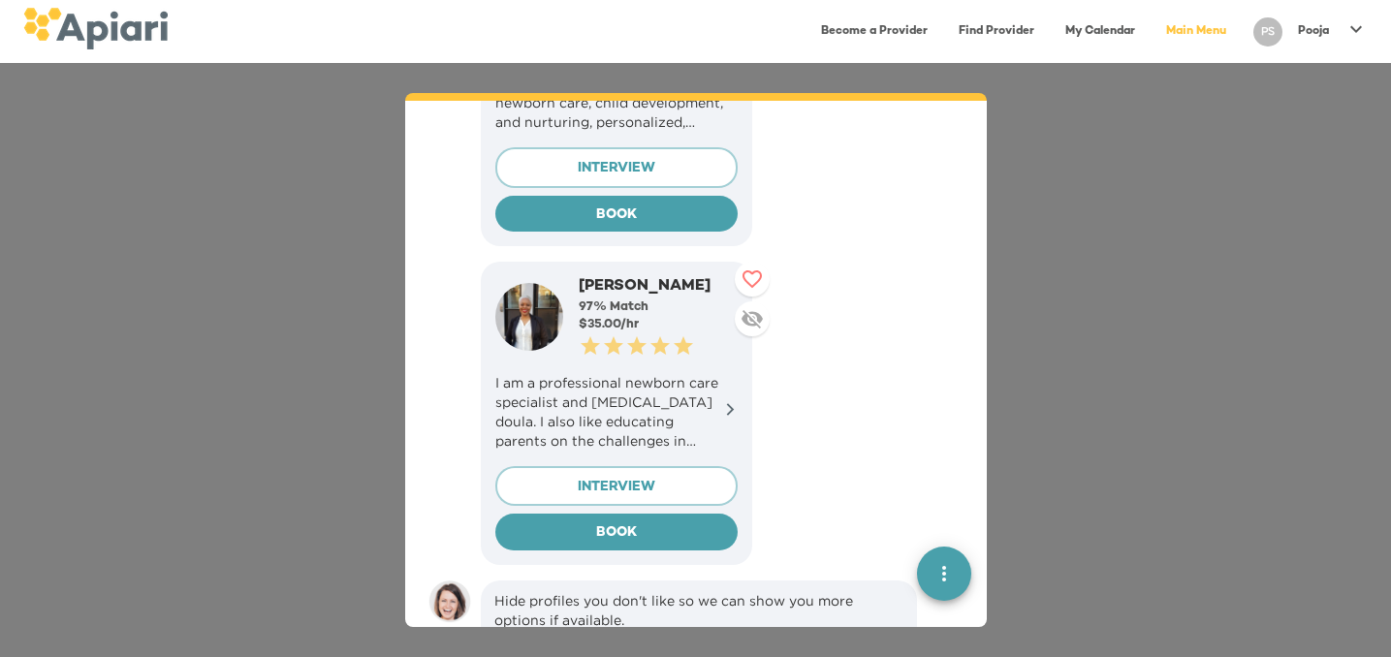
scroll to position [8745, 0]
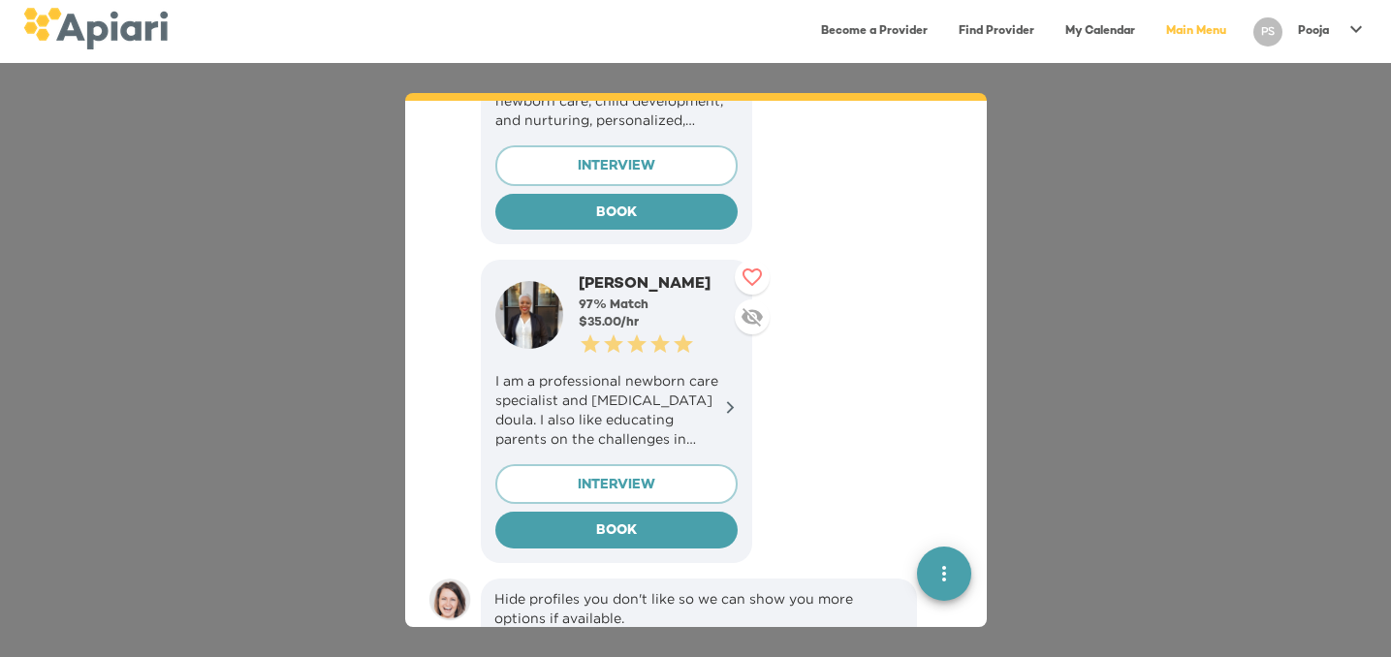
click at [726, 400] on icon at bounding box center [730, 407] width 15 height 15
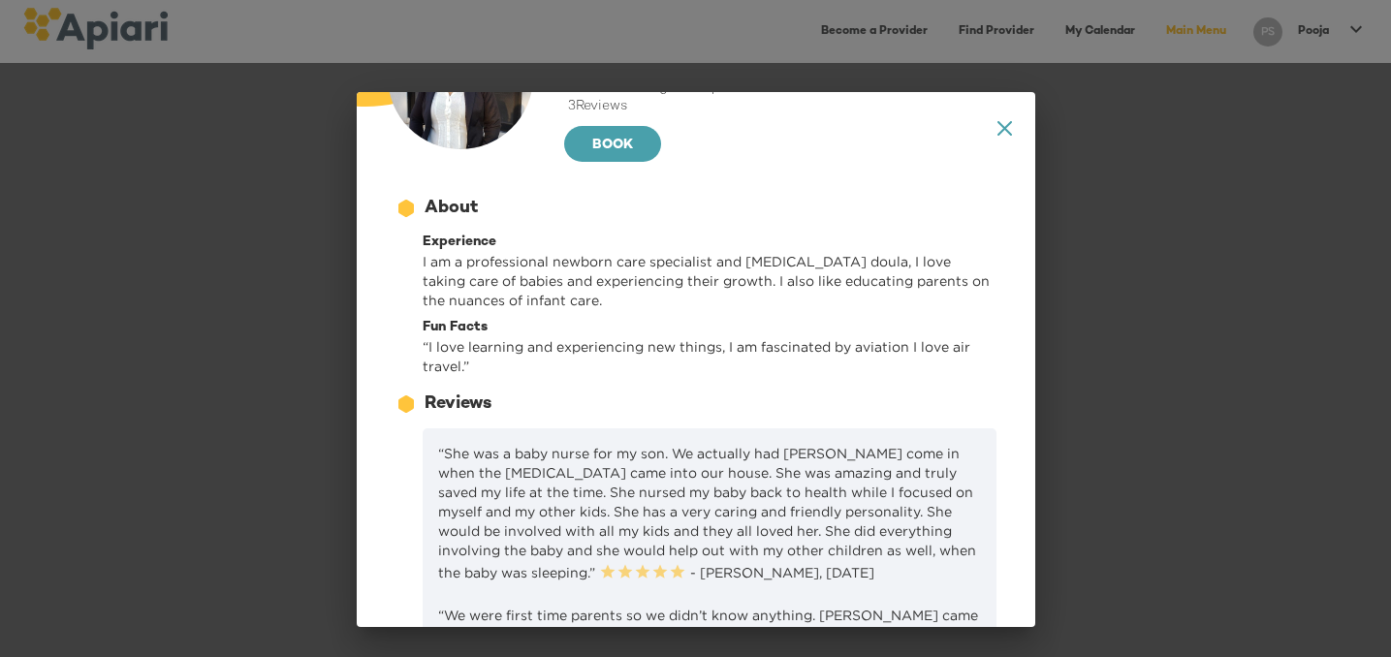
scroll to position [0, 0]
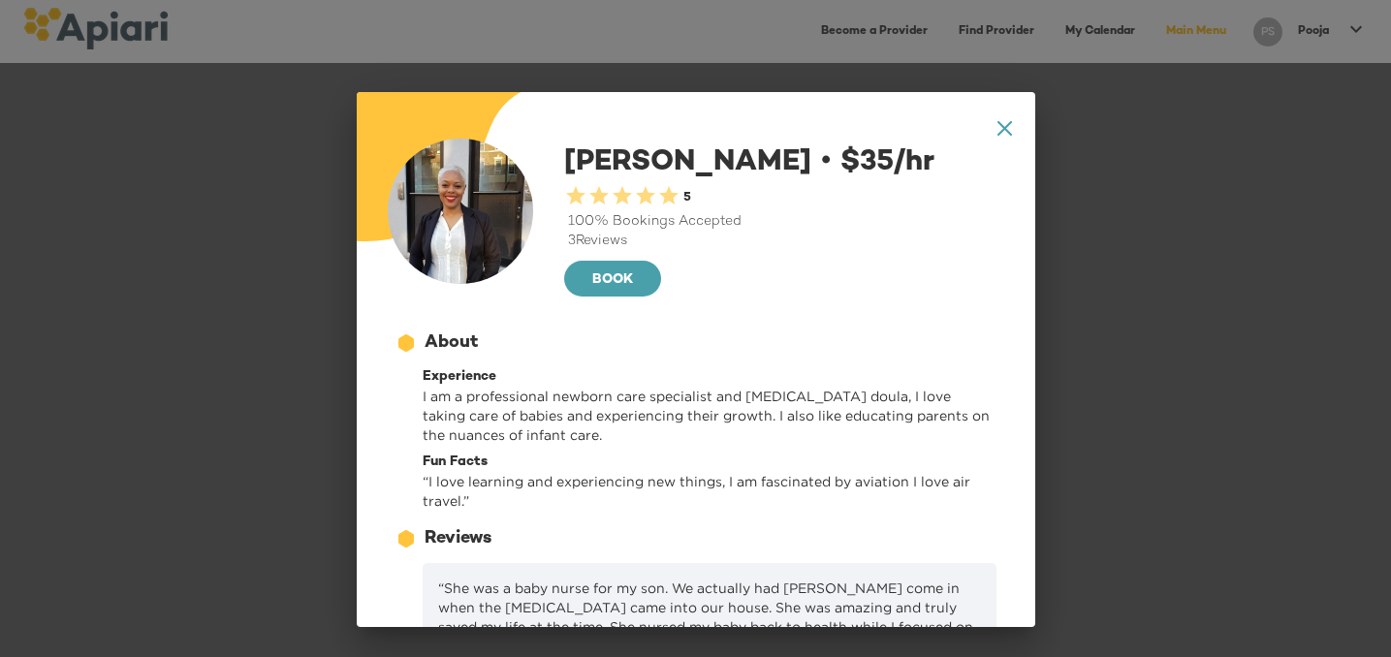
click at [1009, 131] on icon "A1D20667-DBDC-461F-895E-AC602C3246CF Created with sketchtool." at bounding box center [1004, 128] width 15 height 15
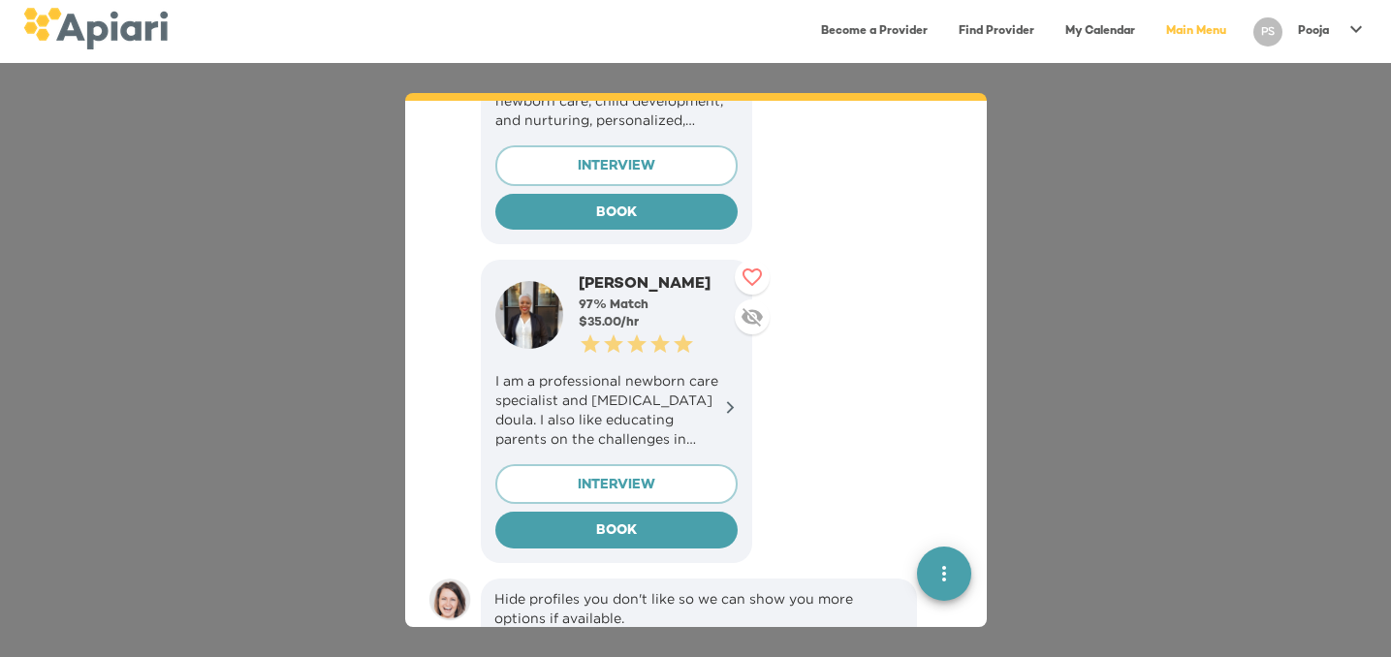
click at [747, 260] on button at bounding box center [752, 277] width 35 height 35
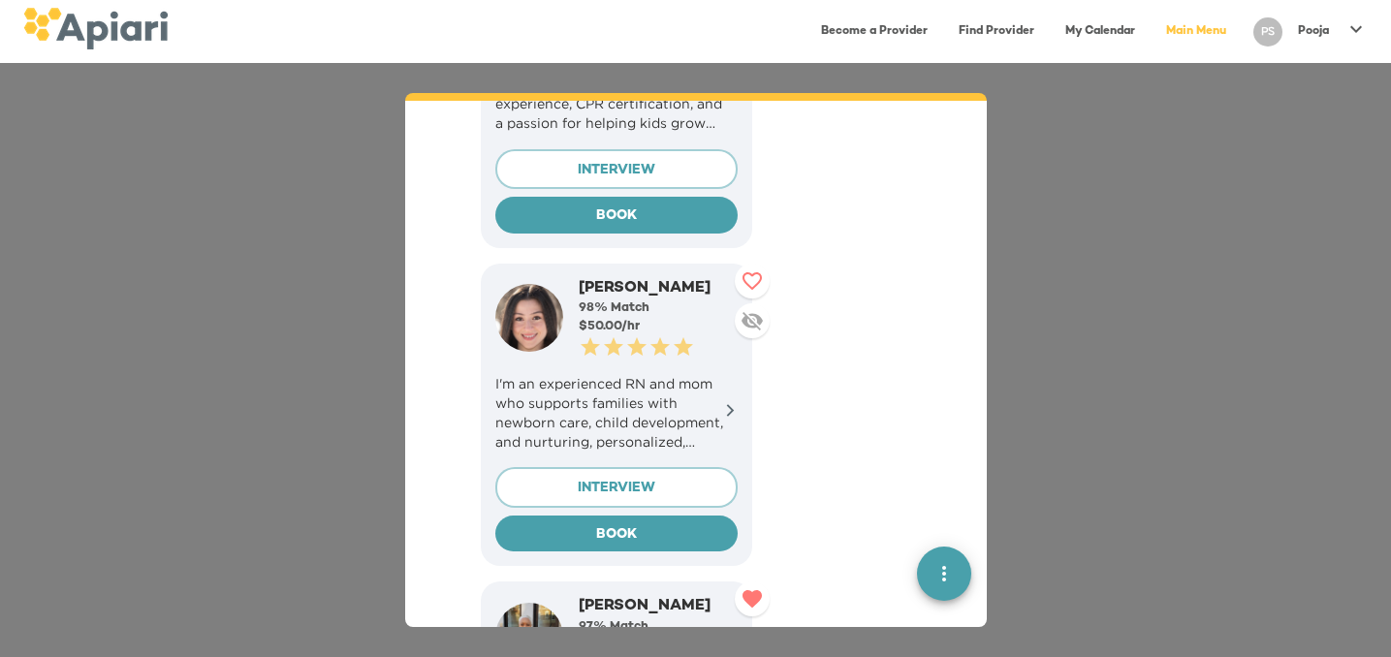
scroll to position [8427, 0]
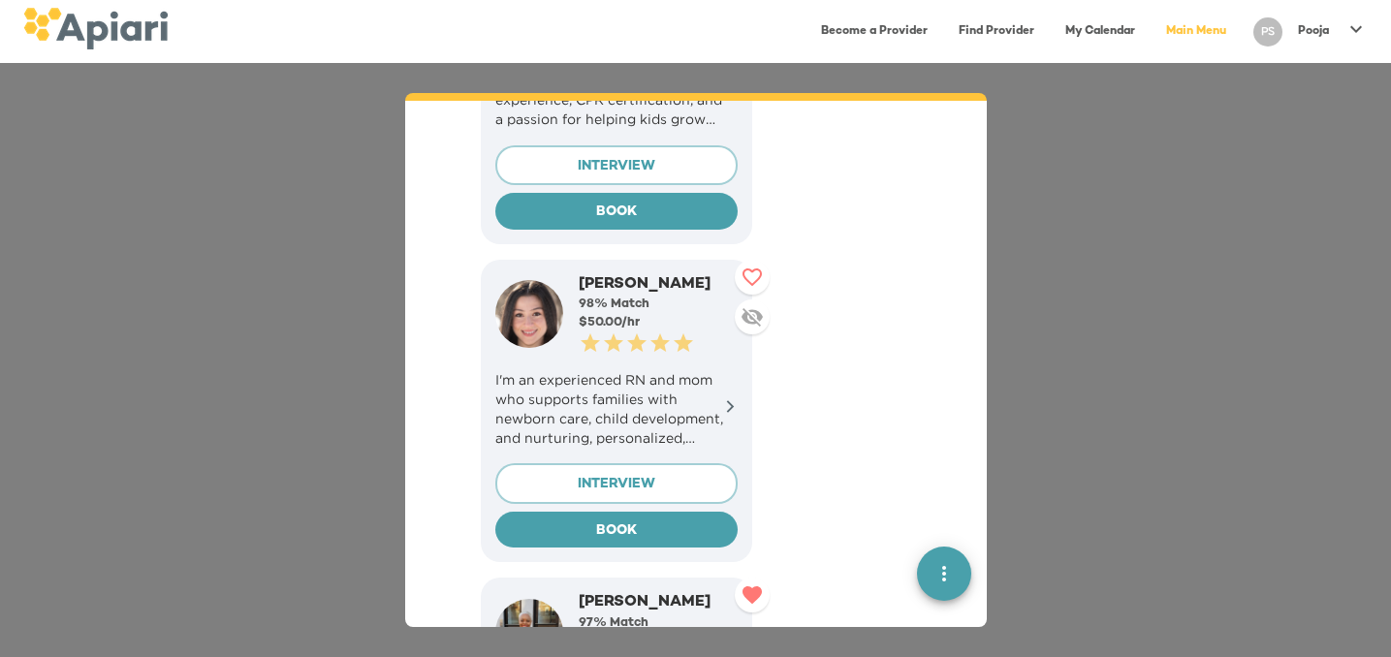
click at [622, 370] on p "I'm an experienced RN and mom who supports families with newborn care, child de…" at bounding box center [616, 409] width 242 height 78
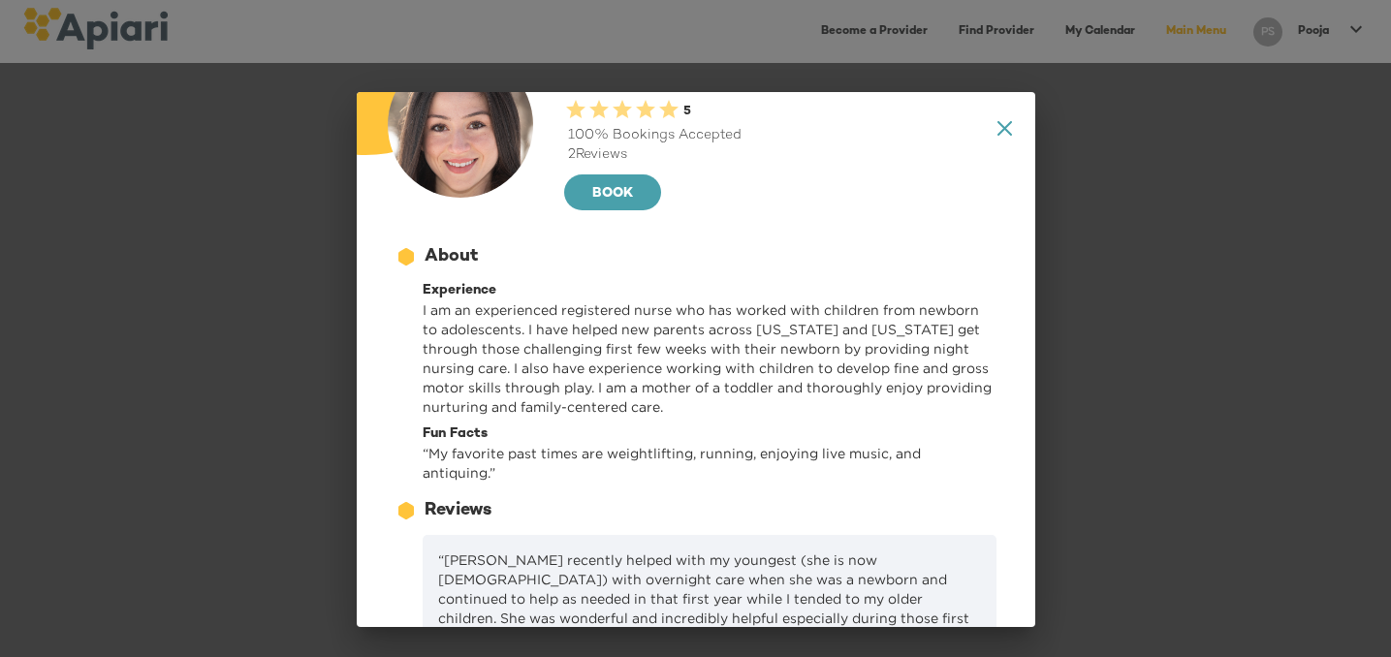
scroll to position [519, 0]
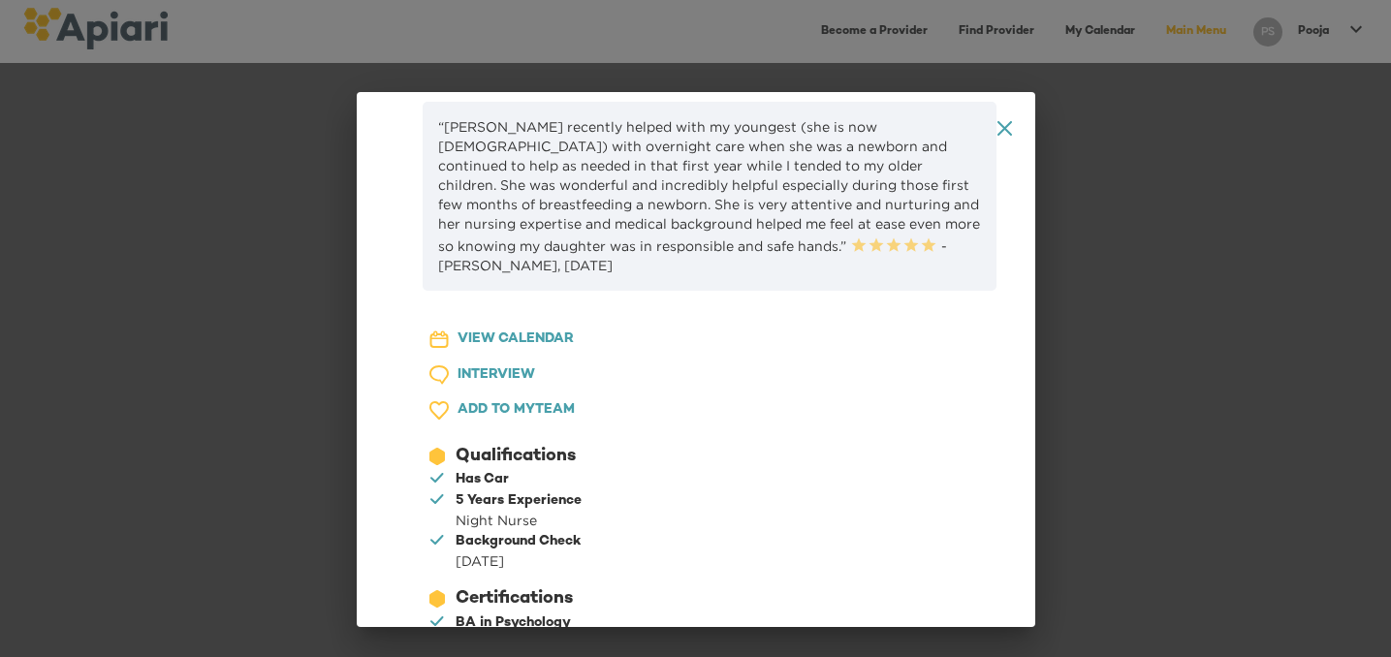
click at [1003, 123] on icon "A1D20667-DBDC-461F-895E-AC602C3246CF Created with sketchtool." at bounding box center [1004, 128] width 15 height 15
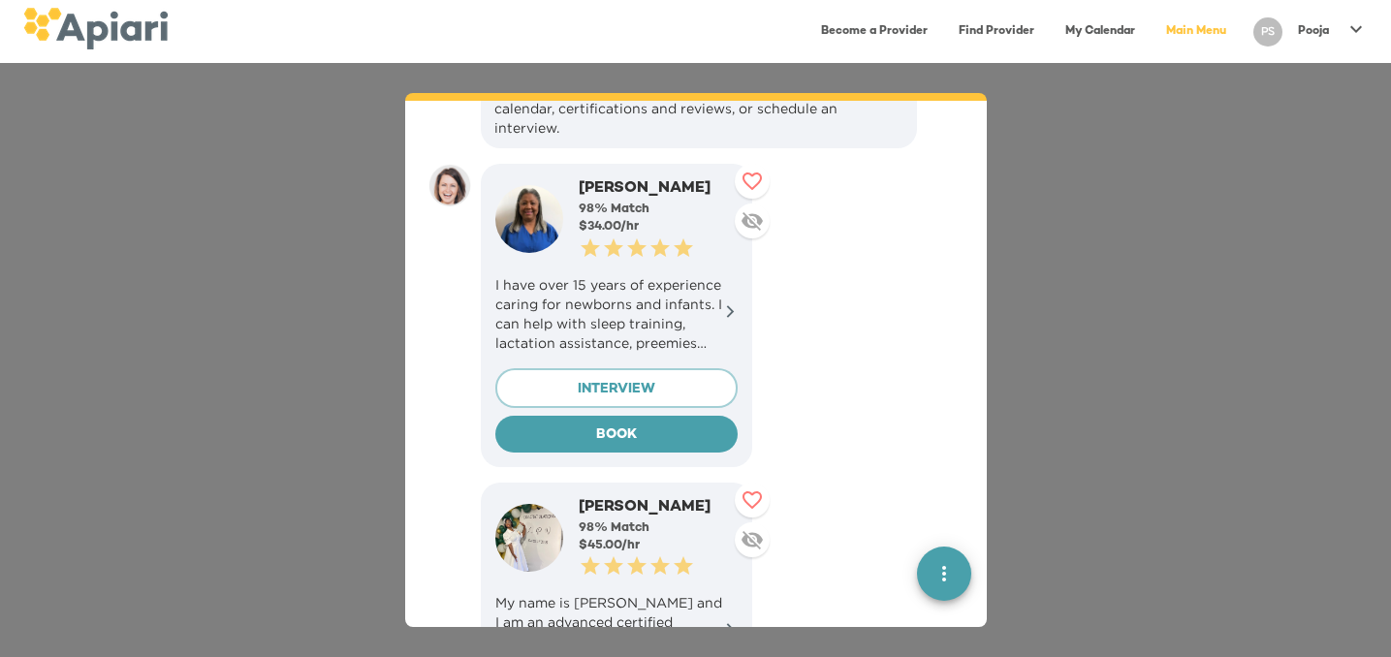
scroll to position [6600, 0]
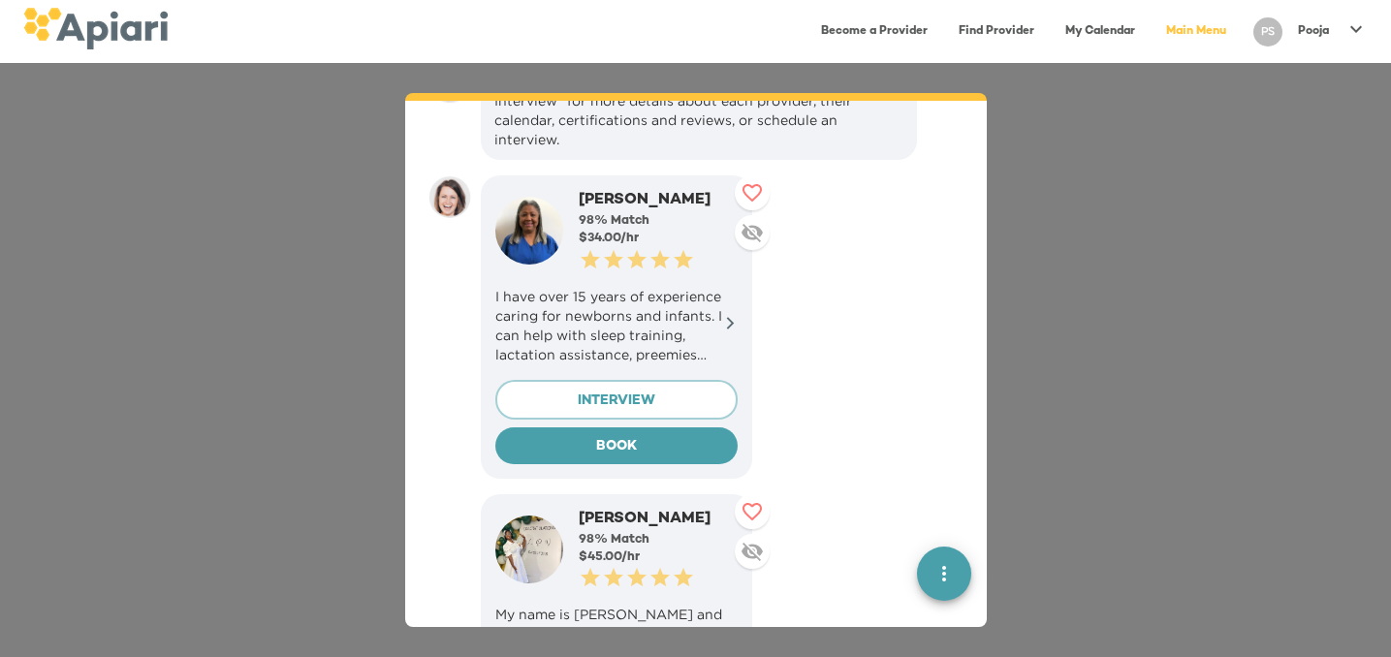
click at [750, 181] on icon at bounding box center [751, 192] width 23 height 23
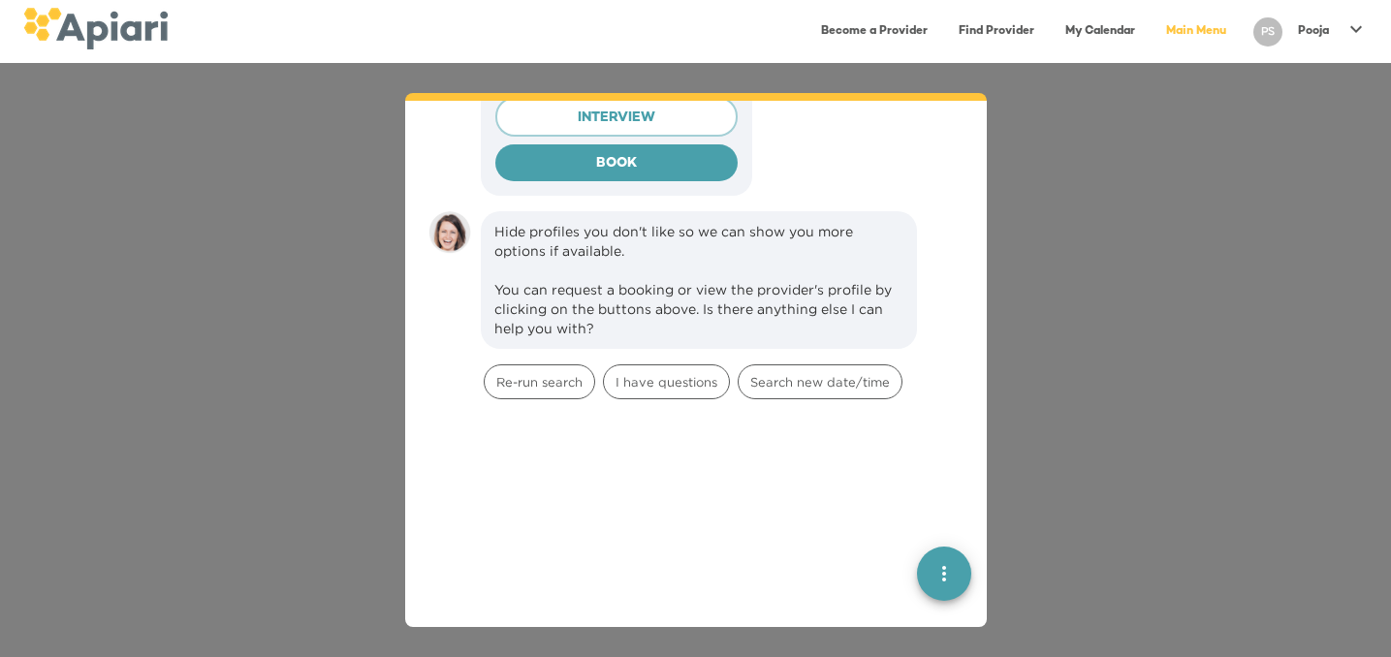
scroll to position [9109, 0]
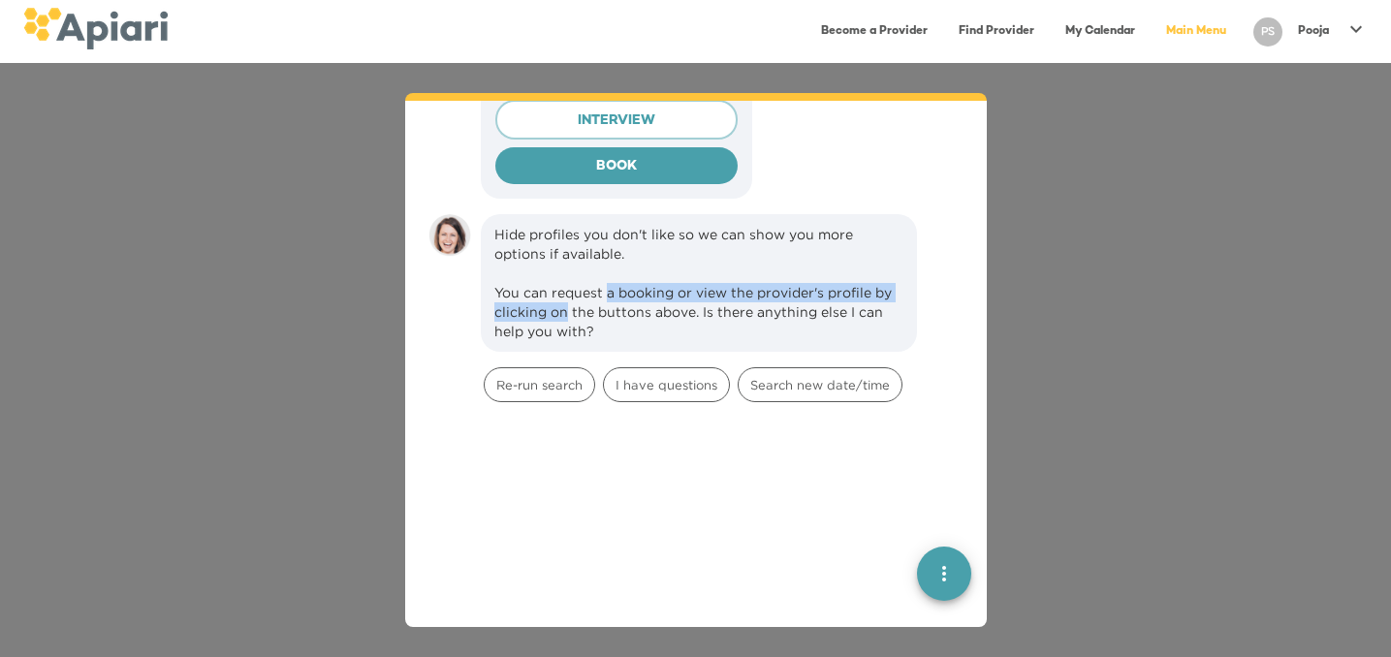
drag, startPoint x: 608, startPoint y: 216, endPoint x: 566, endPoint y: 237, distance: 46.8
click at [566, 237] on div "Hide profiles you don't like so we can show you more options if available. You …" at bounding box center [698, 283] width 409 height 116
click at [653, 376] on span "I have questions" at bounding box center [666, 385] width 125 height 18
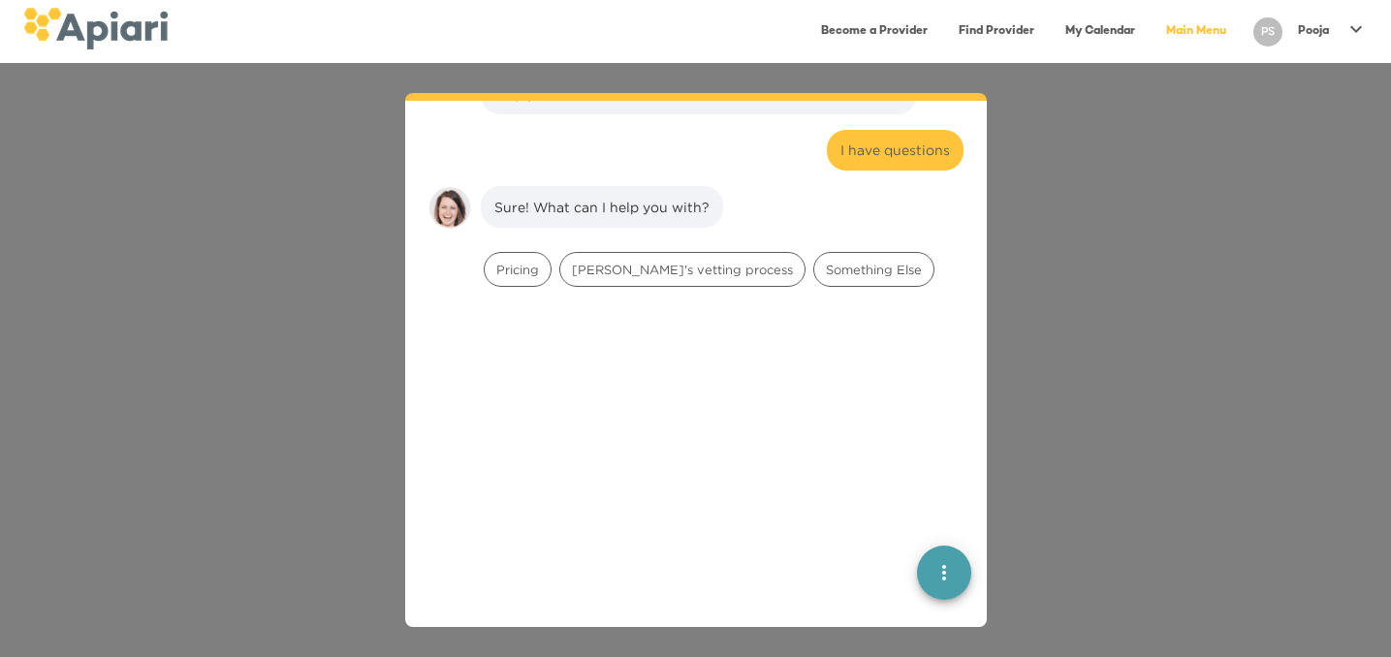
scroll to position [9348, 0]
click at [813, 251] on div "Something Else" at bounding box center [873, 268] width 121 height 35
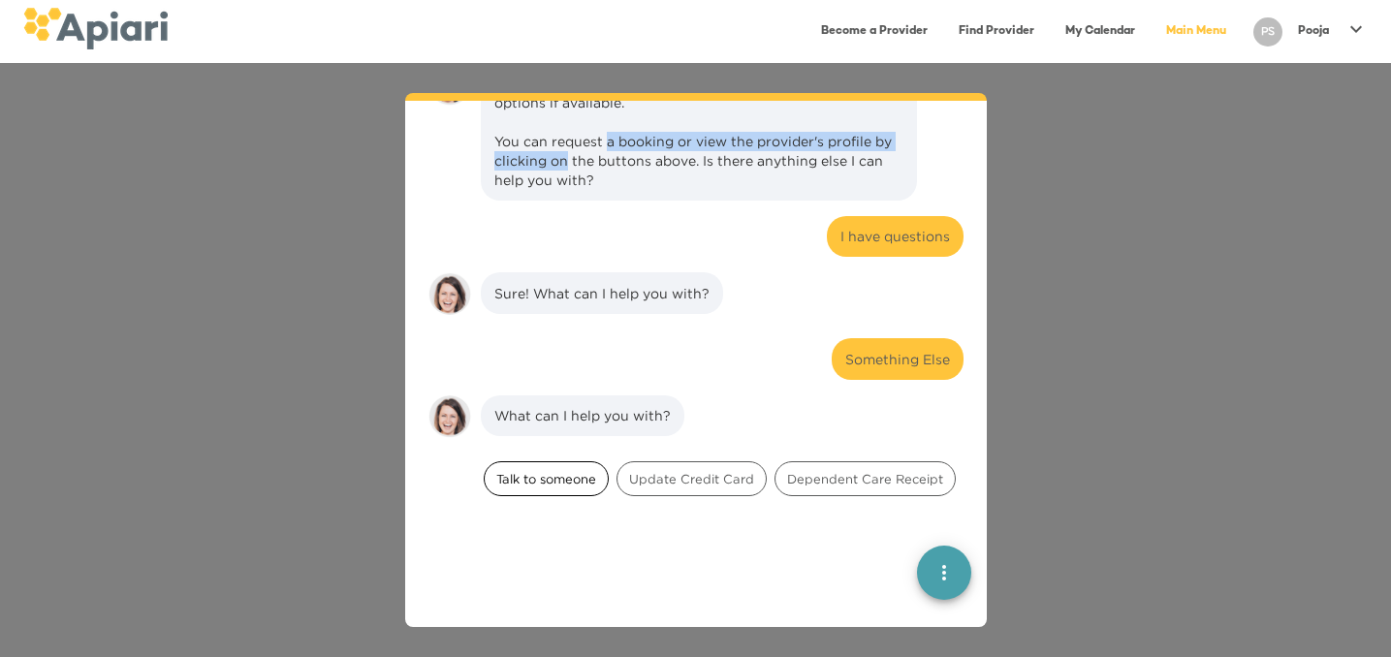
scroll to position [9237, 0]
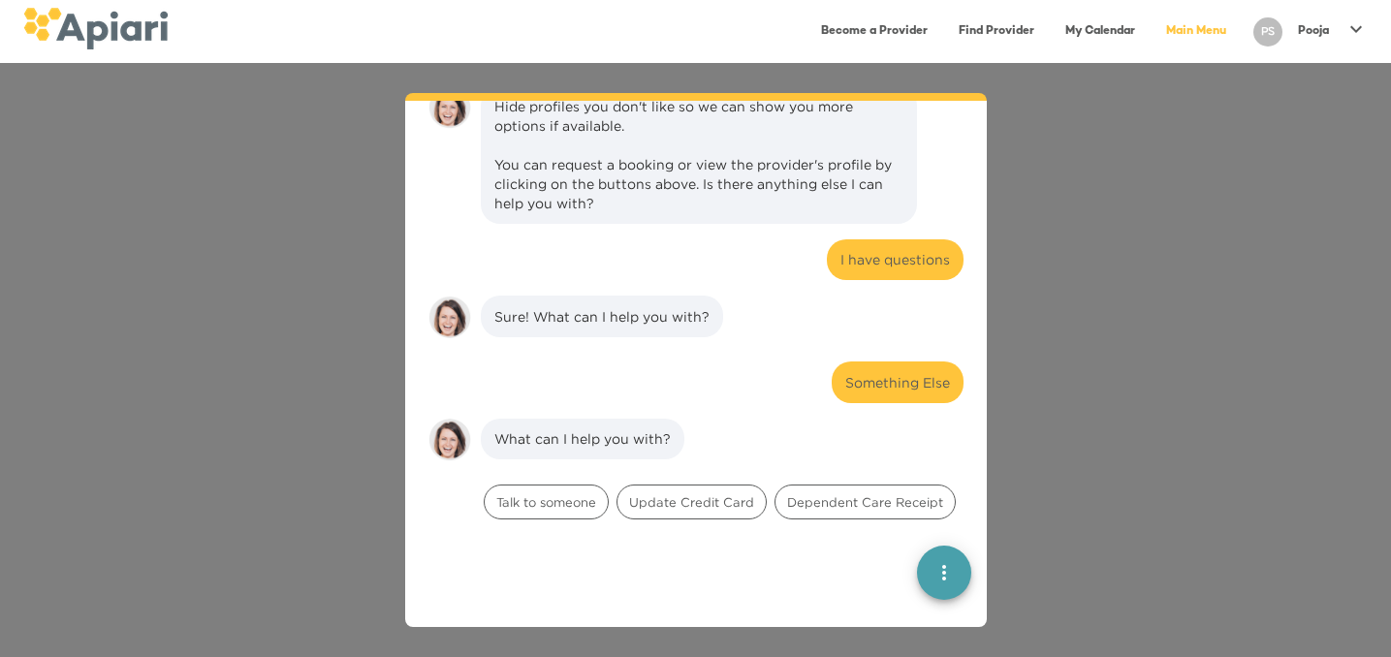
click at [557, 307] on div "Sure! What can I help you with?" at bounding box center [601, 316] width 215 height 19
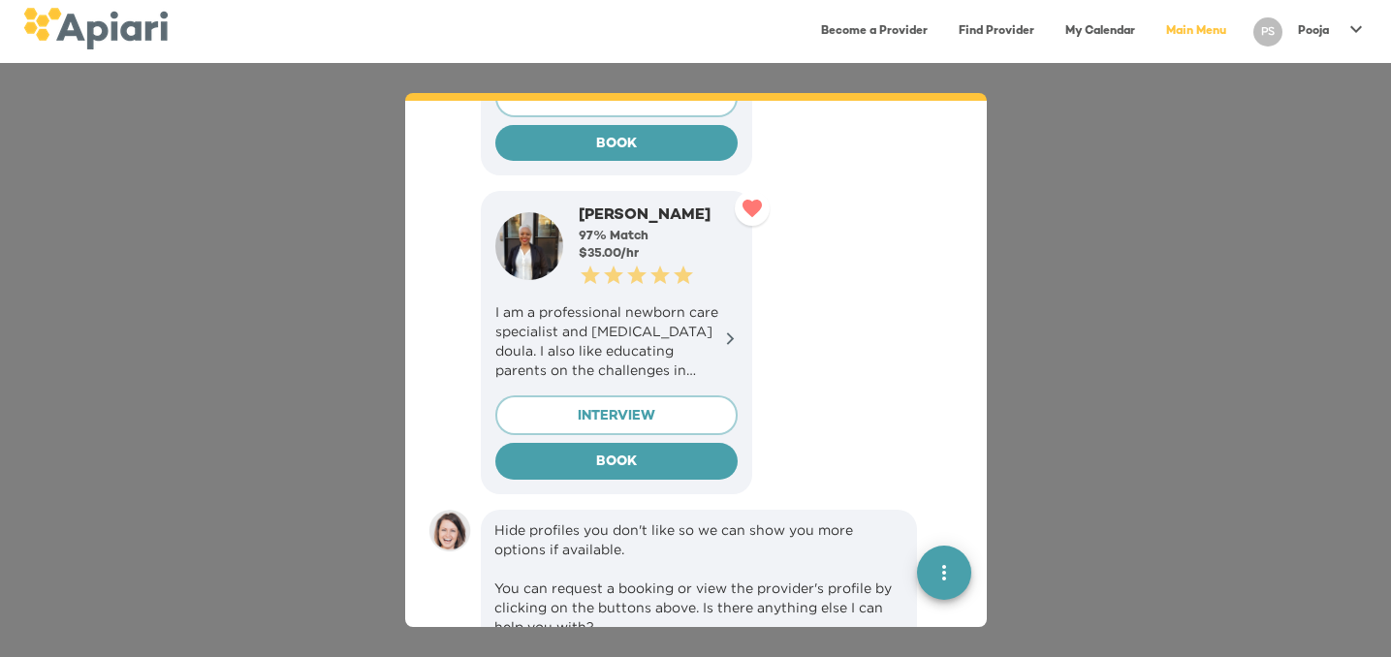
scroll to position [8613, 0]
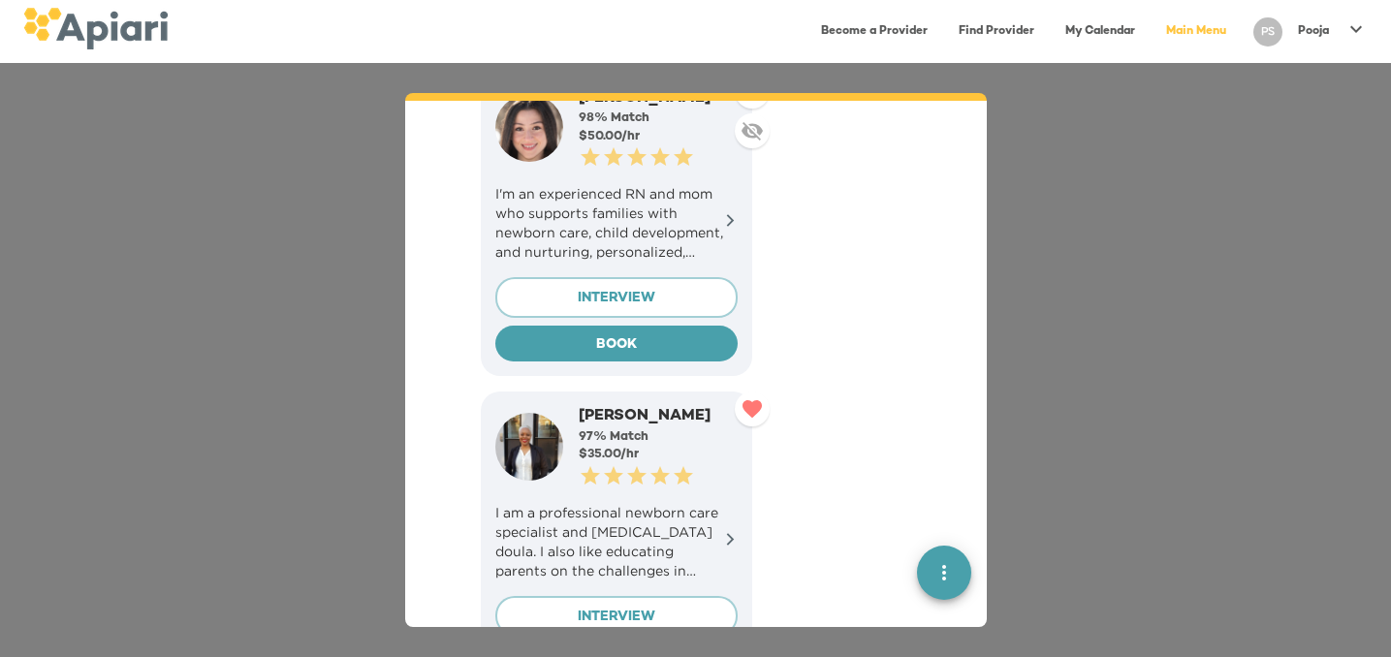
click at [933, 593] on button "quick menu" at bounding box center [944, 573] width 54 height 54
click at [858, 456] on div "Back to main menu" at bounding box center [839, 448] width 151 height 39
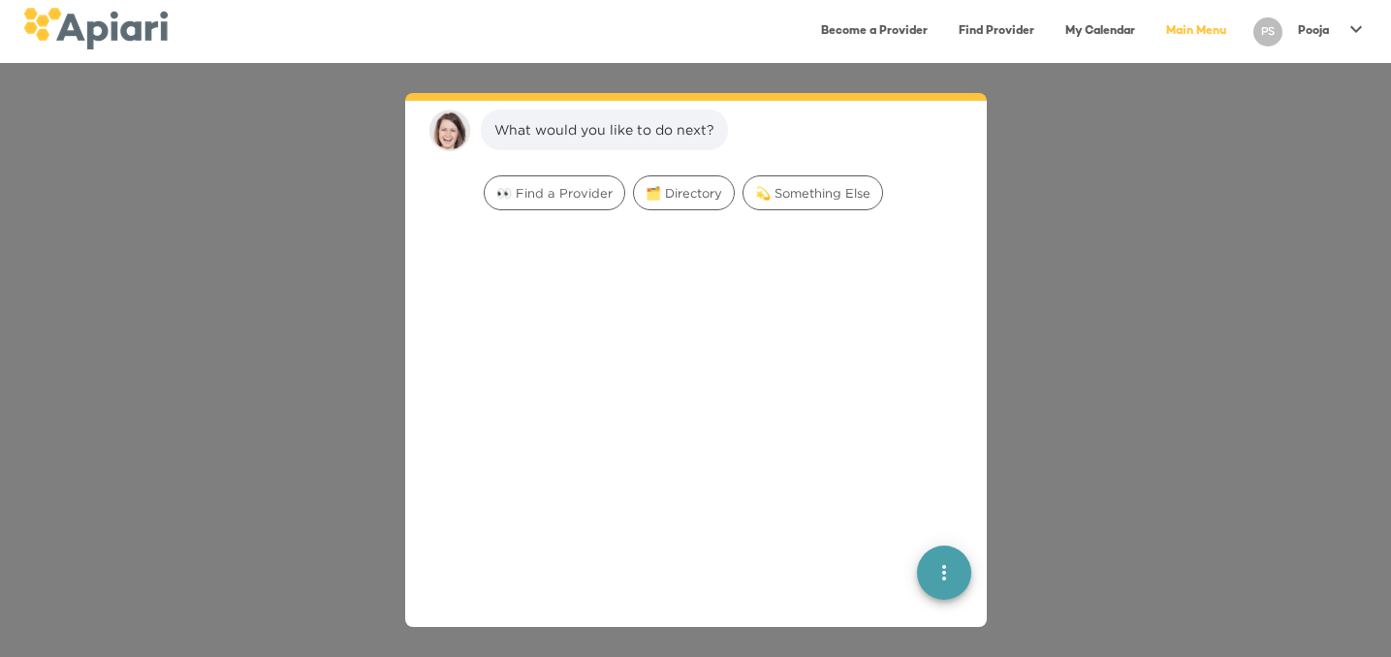
scroll to position [27, 0]
click at [567, 184] on span "👀 Find a Provider" at bounding box center [555, 192] width 140 height 18
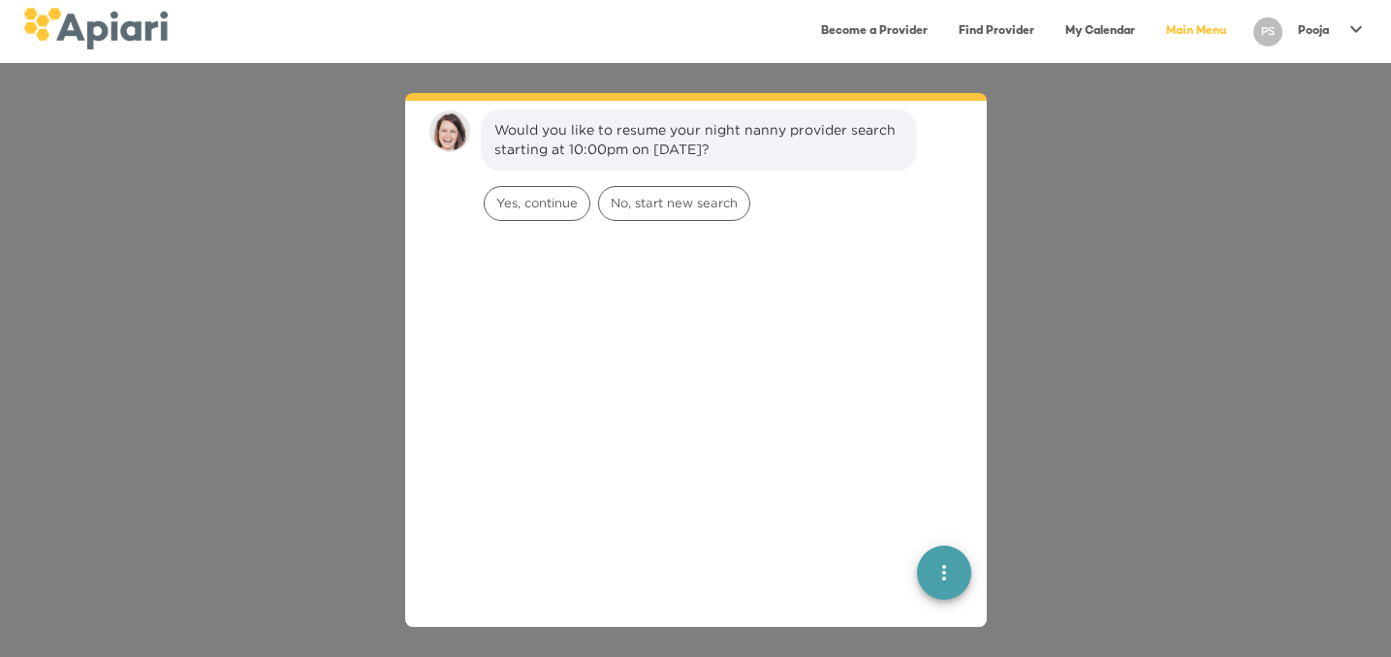
scroll to position [149, 0]
click at [562, 207] on span "Yes, continue" at bounding box center [537, 202] width 105 height 18
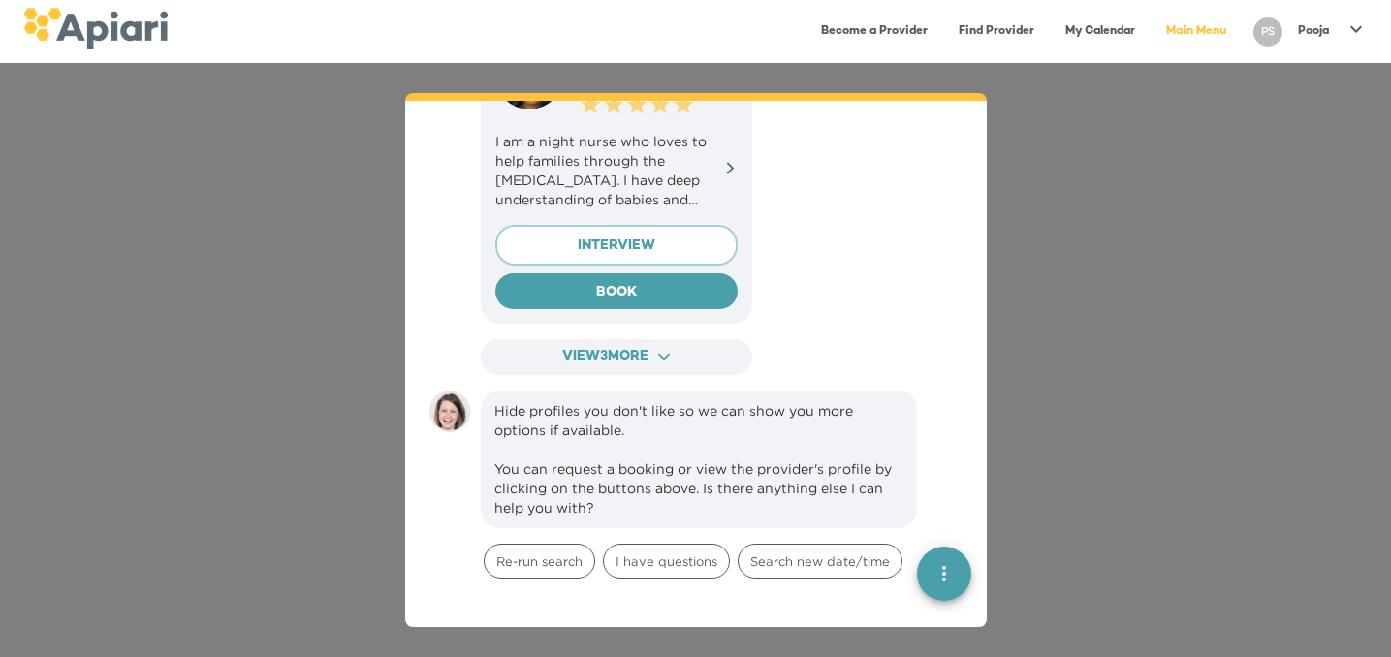
scroll to position [1118, 0]
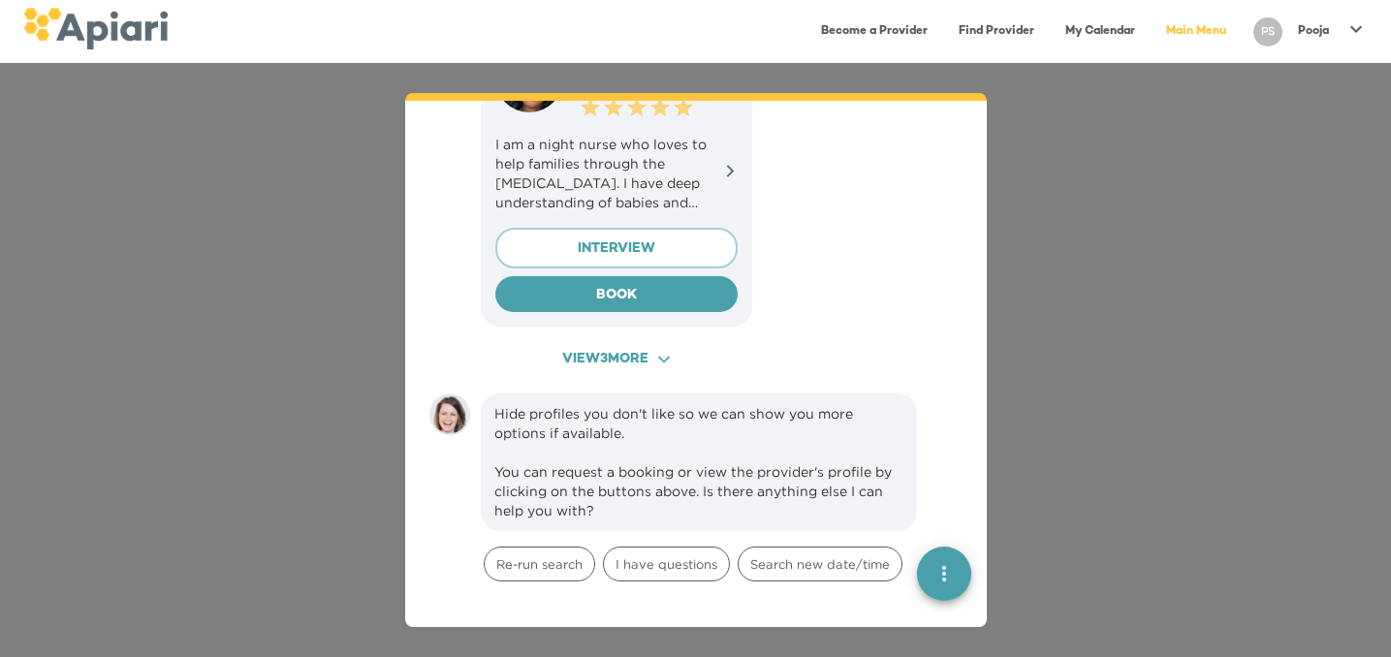
click at [704, 348] on span "View 3 more ACAF9A9D-F959-4453-8A96-698DF63F3F06 Created with sketchtool." at bounding box center [616, 360] width 236 height 24
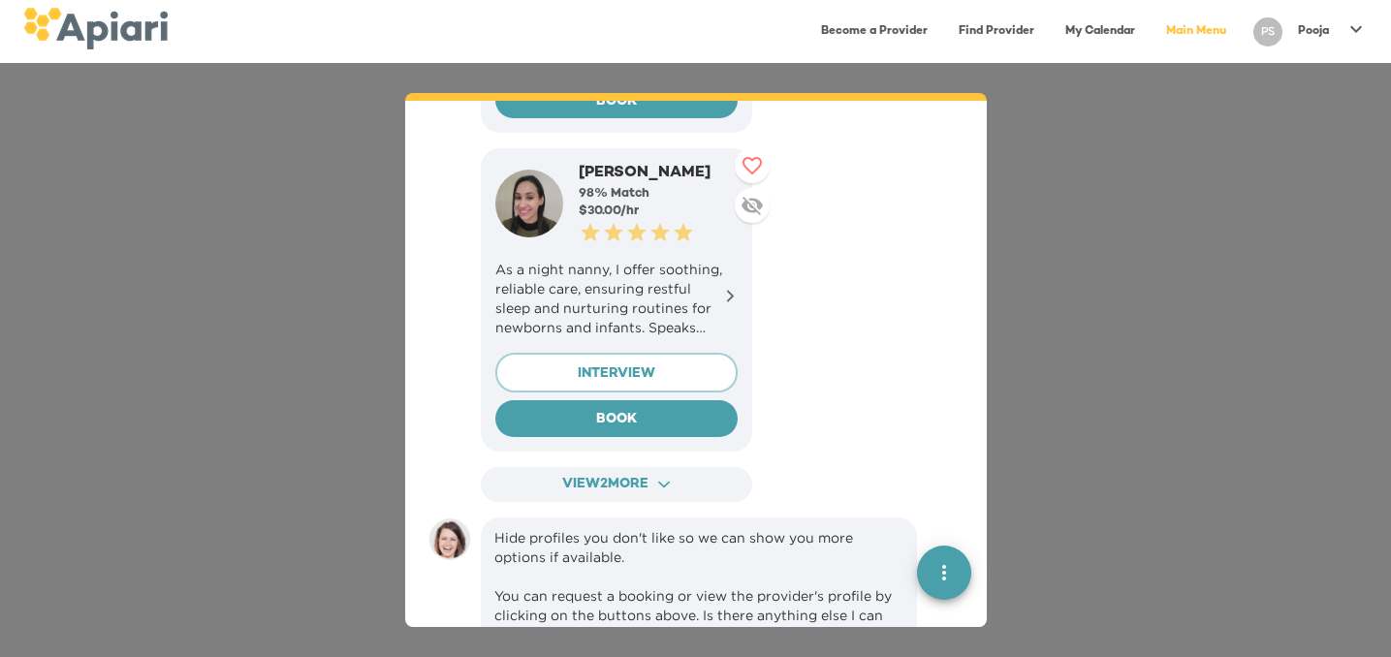
scroll to position [2046, 0]
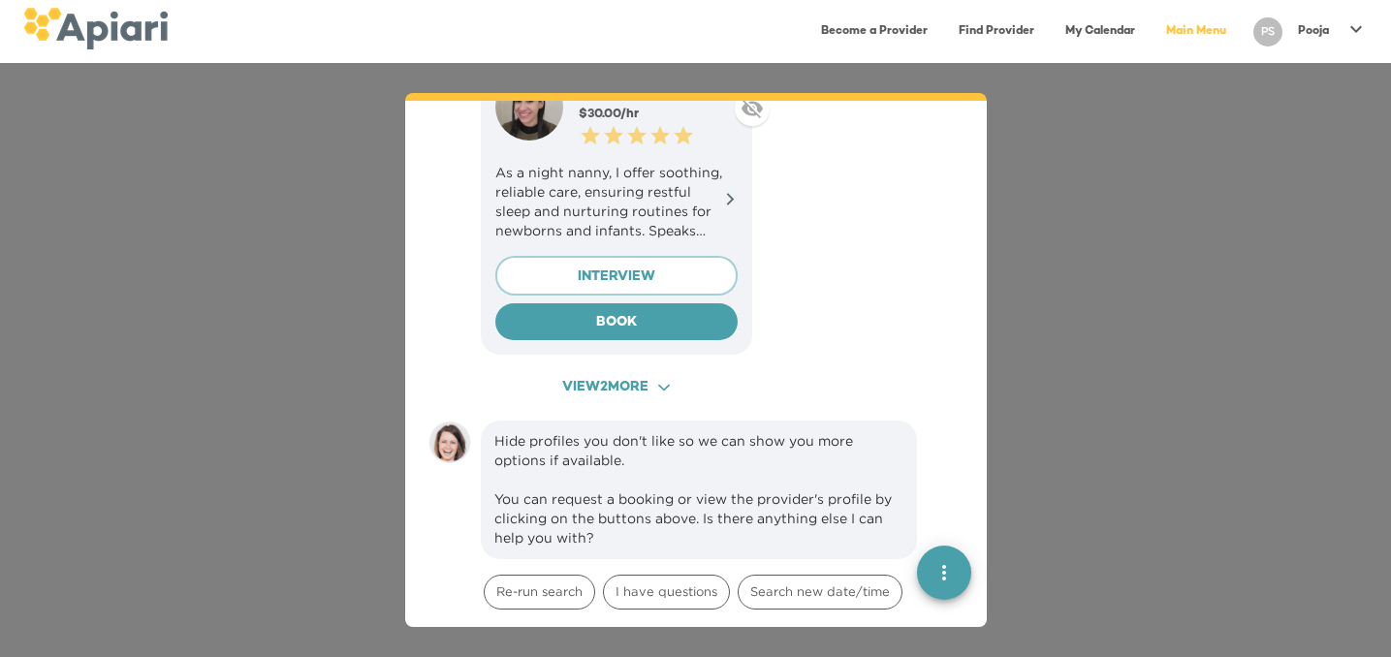
click at [684, 385] on button "View 2 more ACAF9A9D-F959-4453-8A96-698DF63F3F06 Created with sketchtool." at bounding box center [616, 388] width 271 height 36
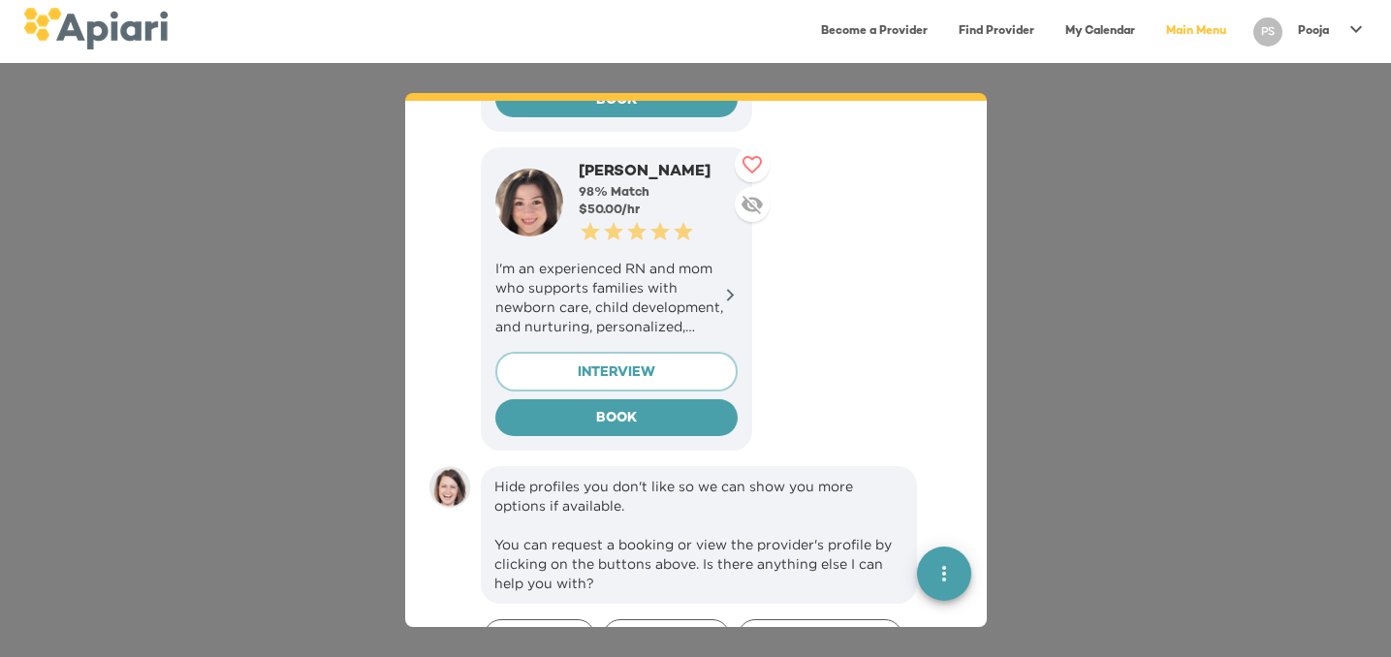
scroll to position [2646, 0]
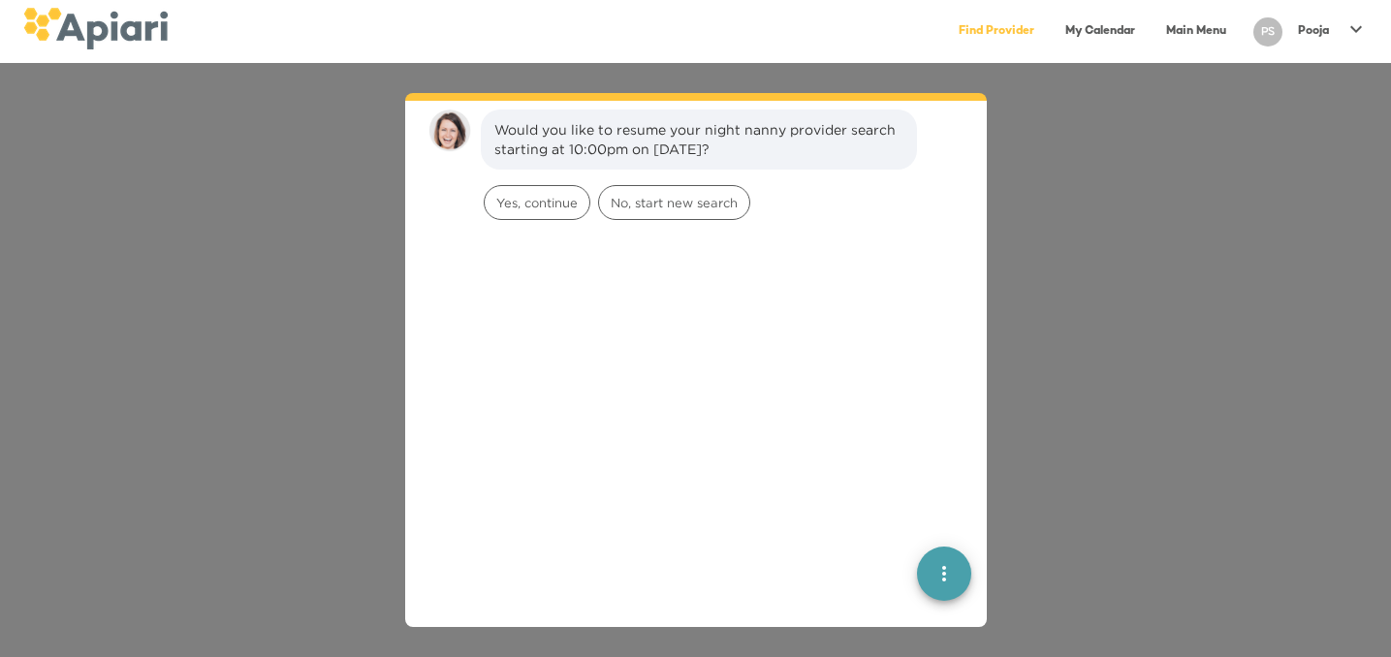
scroll to position [27, 0]
